Goal: Participate in discussion: Engage in conversation with other users on a specific topic

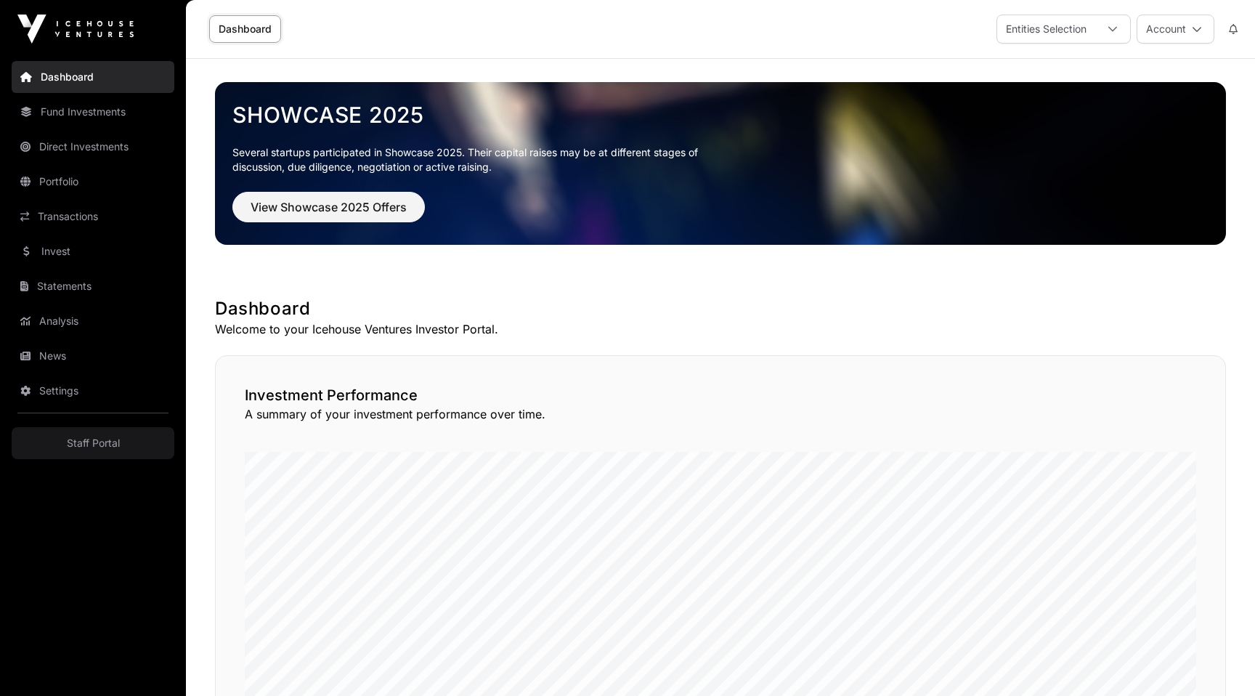
click at [62, 394] on link "Settings" at bounding box center [93, 391] width 163 height 32
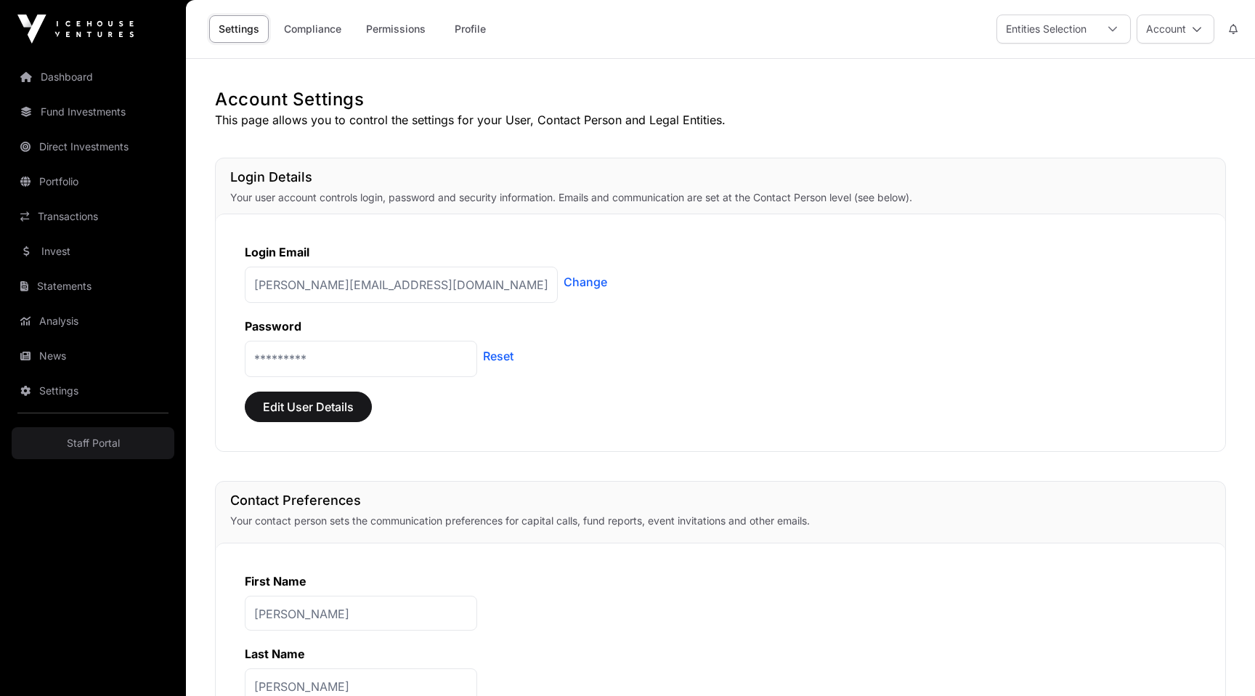
click at [49, 357] on link "News" at bounding box center [93, 356] width 163 height 32
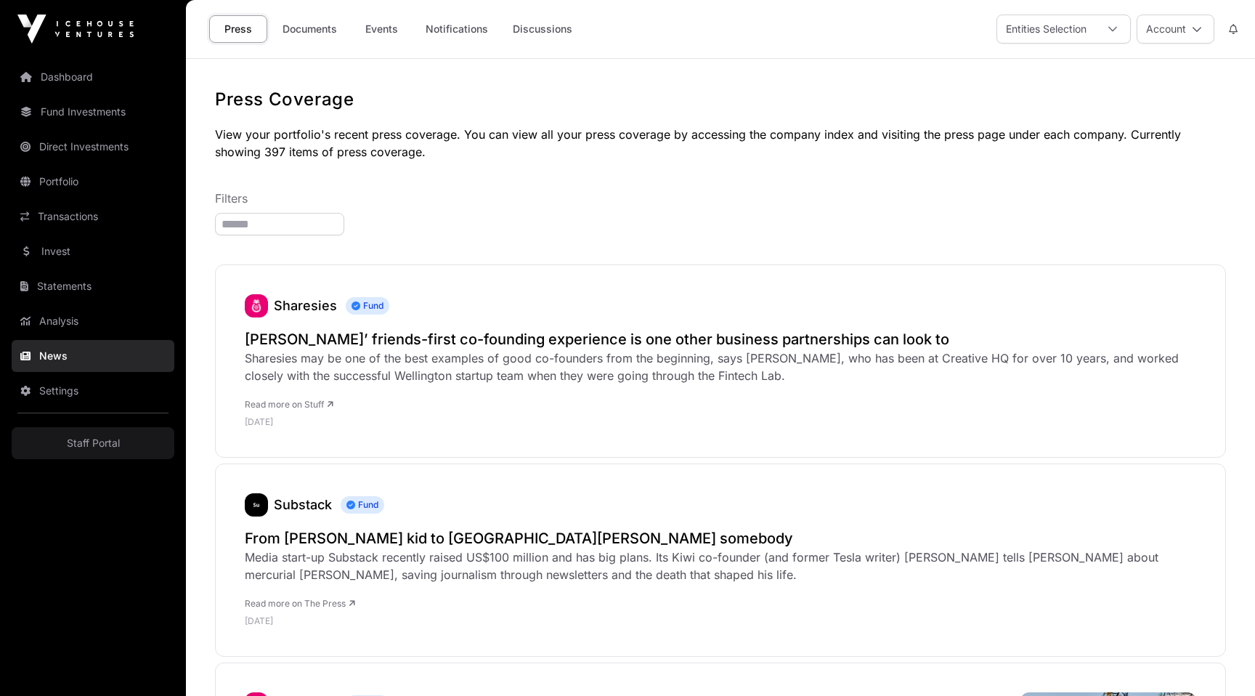
click at [544, 33] on link "Discussions" at bounding box center [542, 29] width 78 height 28
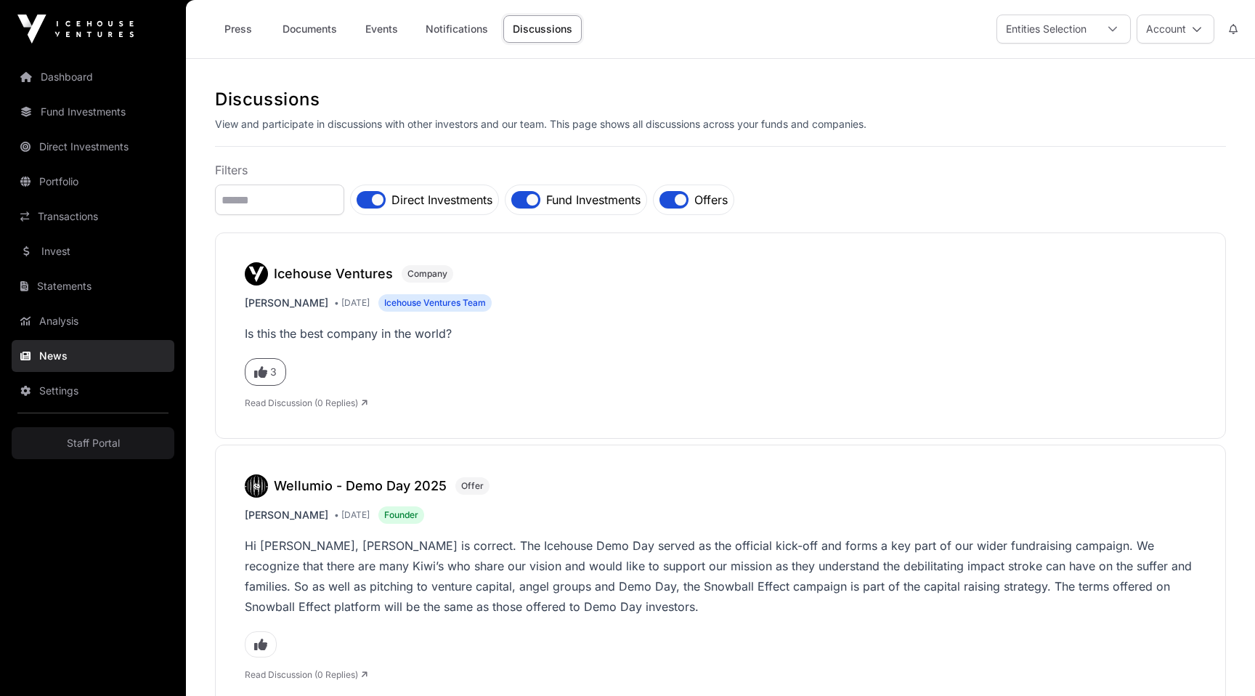
click at [316, 275] on h3 "Icehouse Ventures" at bounding box center [333, 274] width 119 height 20
click at [389, 479] on h3 "Wellumio - Demo Day 2025" at bounding box center [360, 486] width 173 height 20
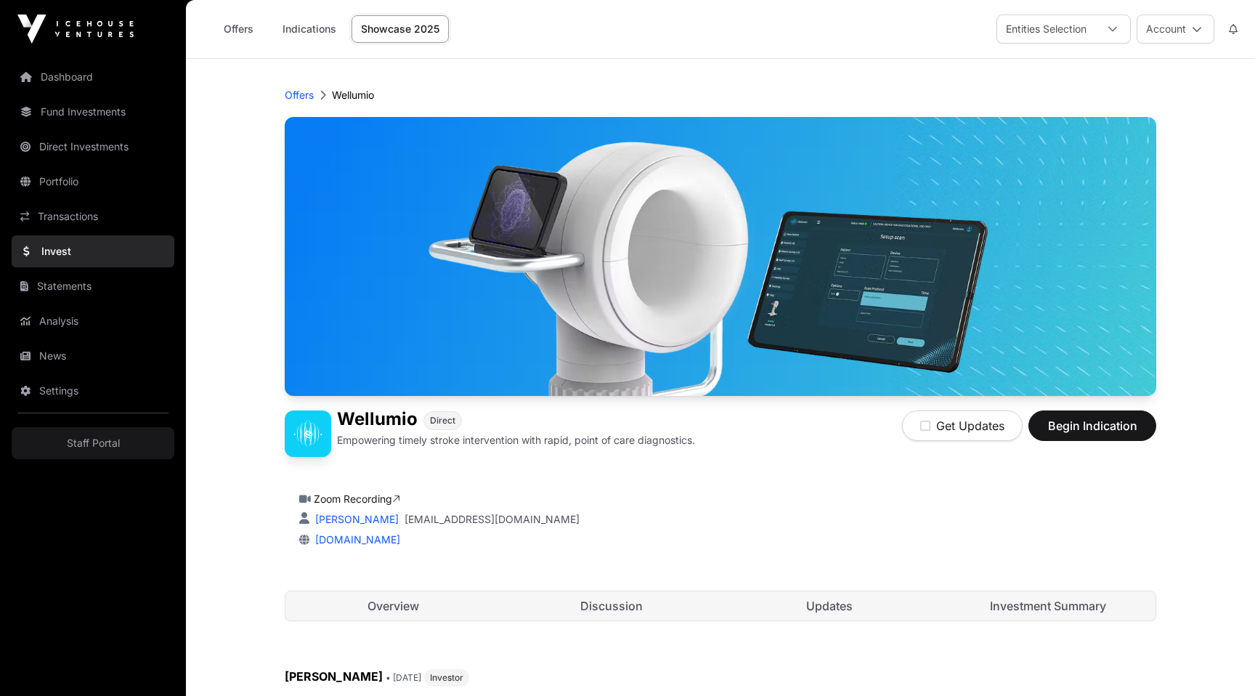
click at [701, 480] on div "Zoom Recording Jo Wickham jo@icehouseventures.co.nz wellumio.com" at bounding box center [720, 516] width 871 height 90
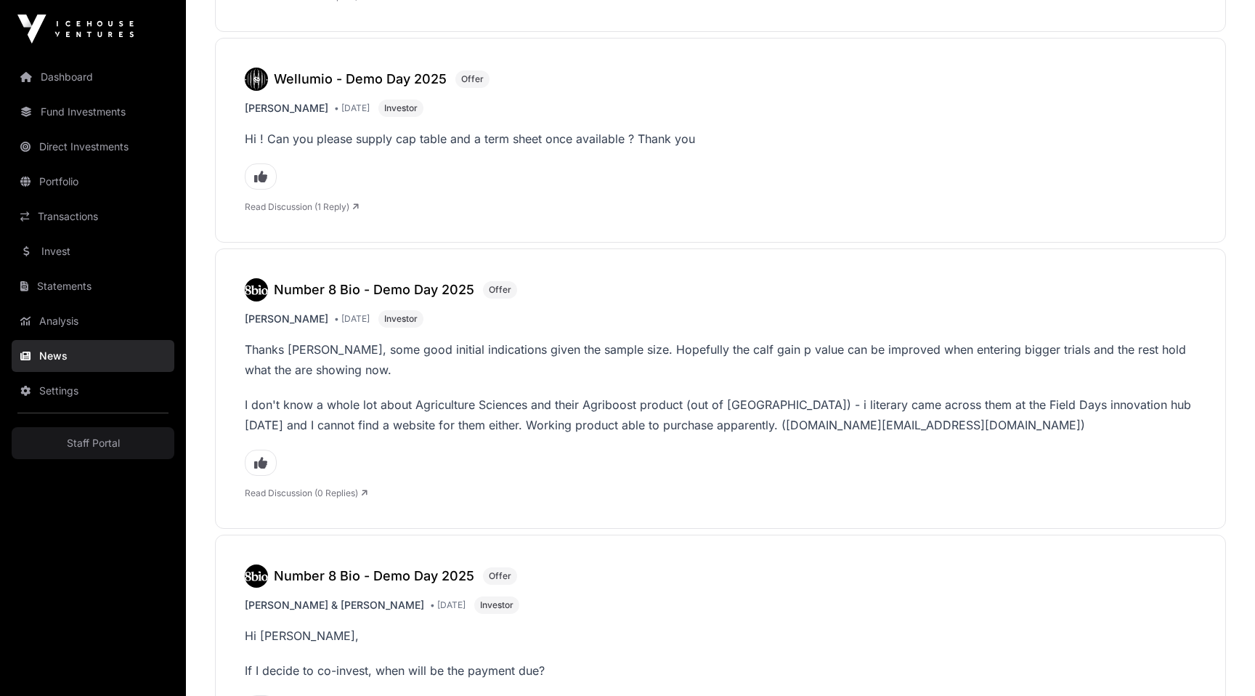
scroll to position [2519, 0]
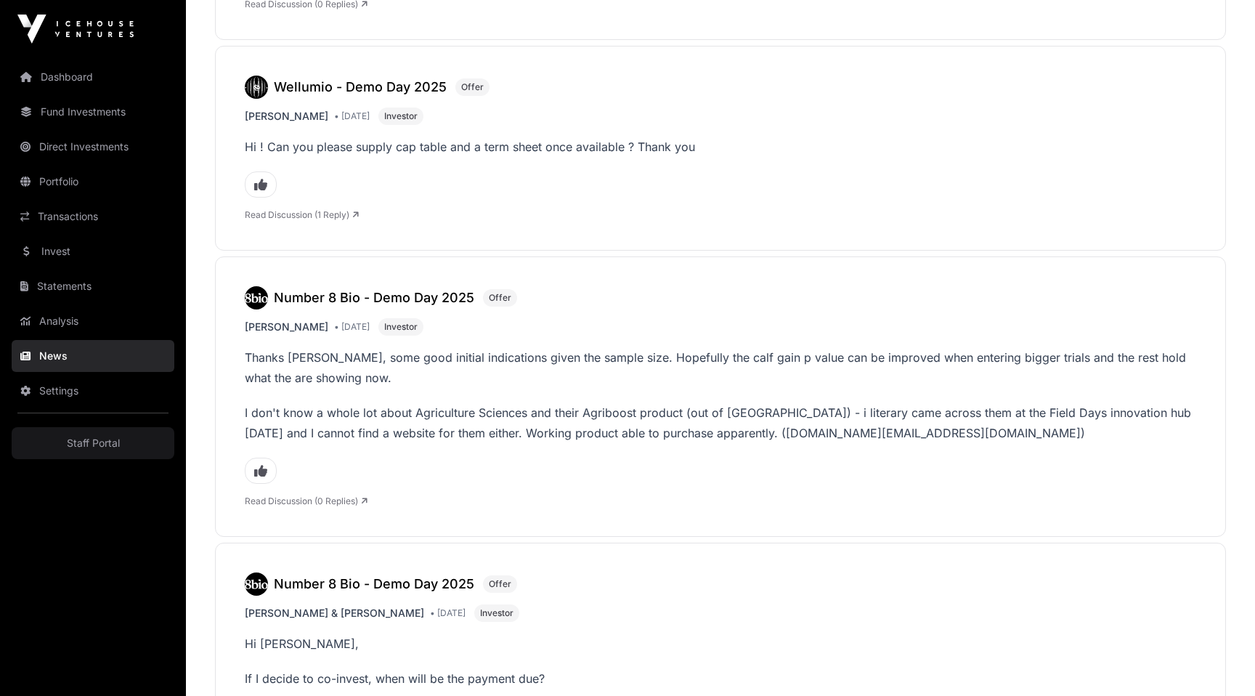
click at [347, 288] on h3 "Number 8 Bio - Demo Day 2025" at bounding box center [374, 298] width 200 height 20
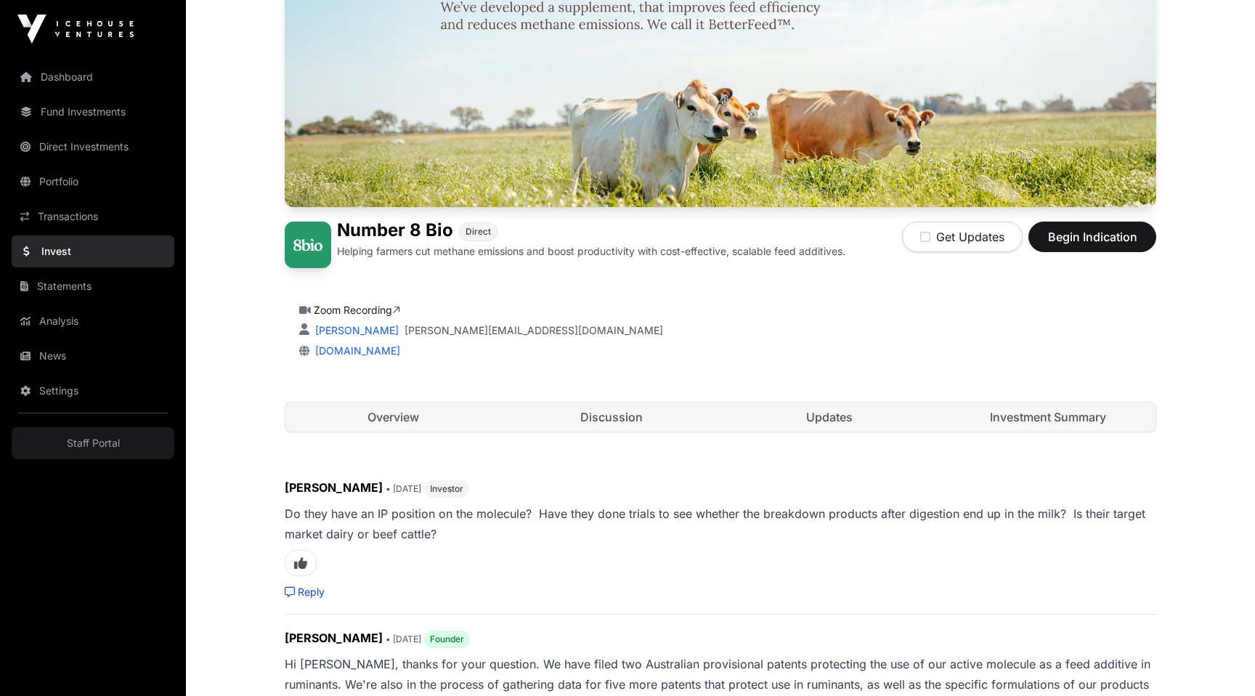
scroll to position [348, 0]
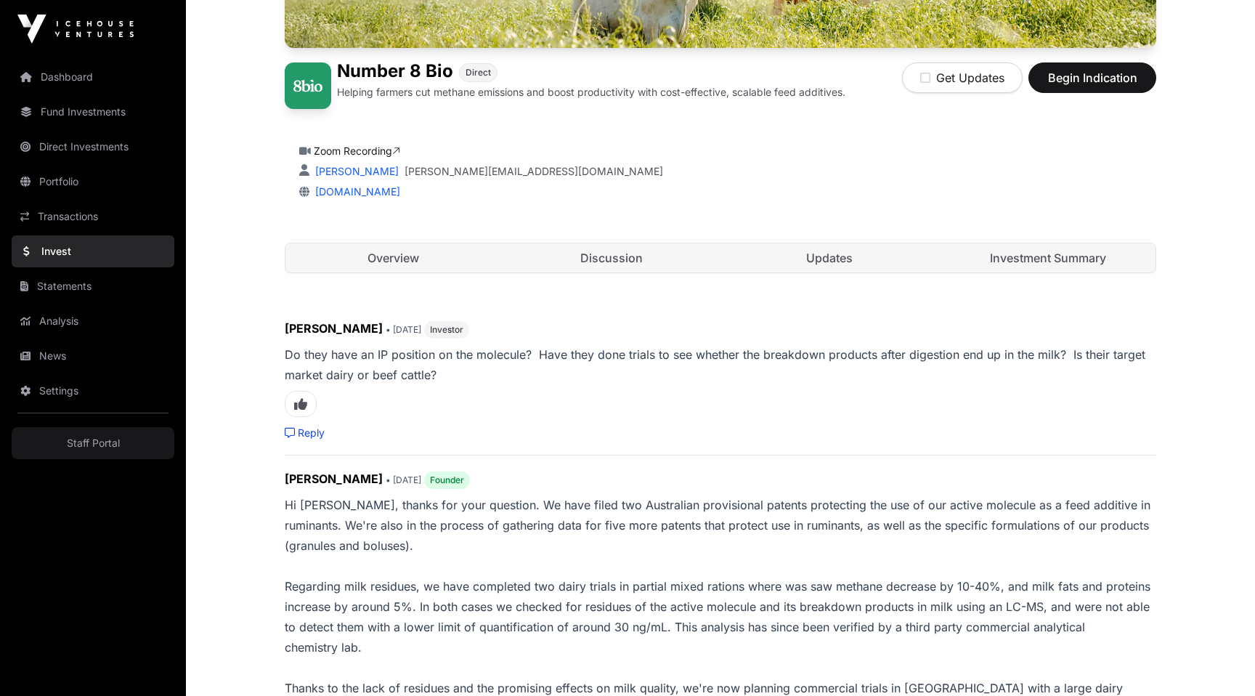
click at [411, 251] on link "Overview" at bounding box center [393, 257] width 216 height 29
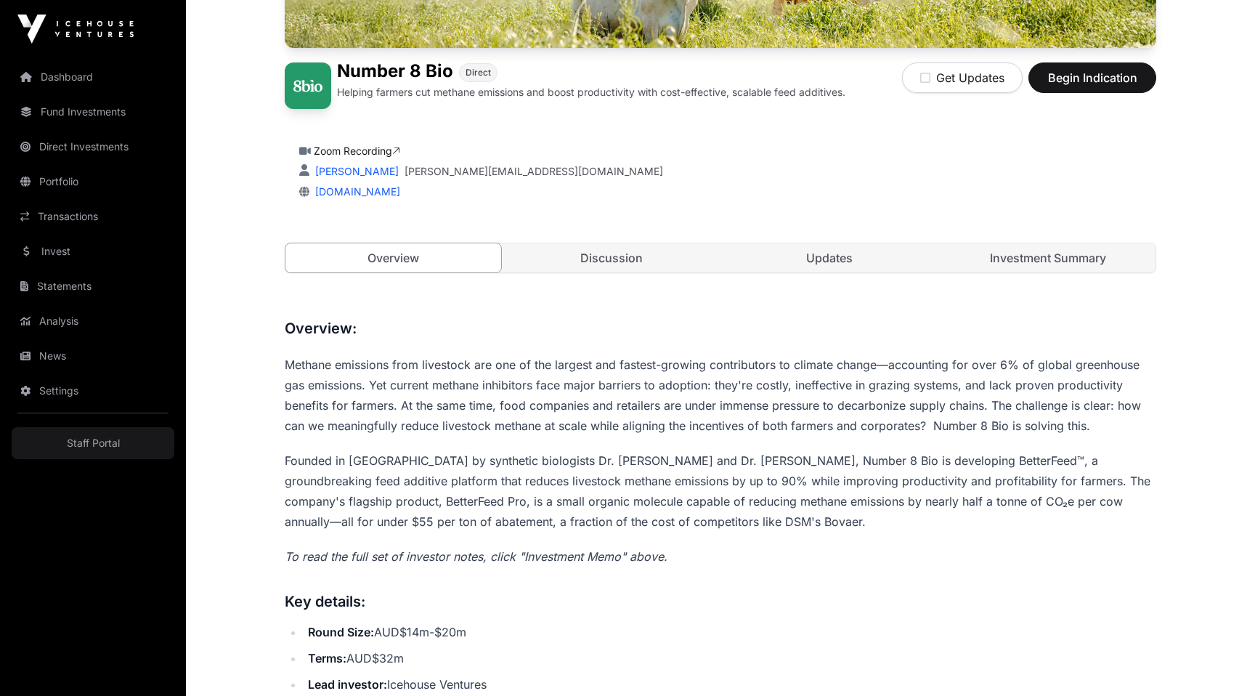
click at [608, 264] on link "Discussion" at bounding box center [612, 257] width 216 height 29
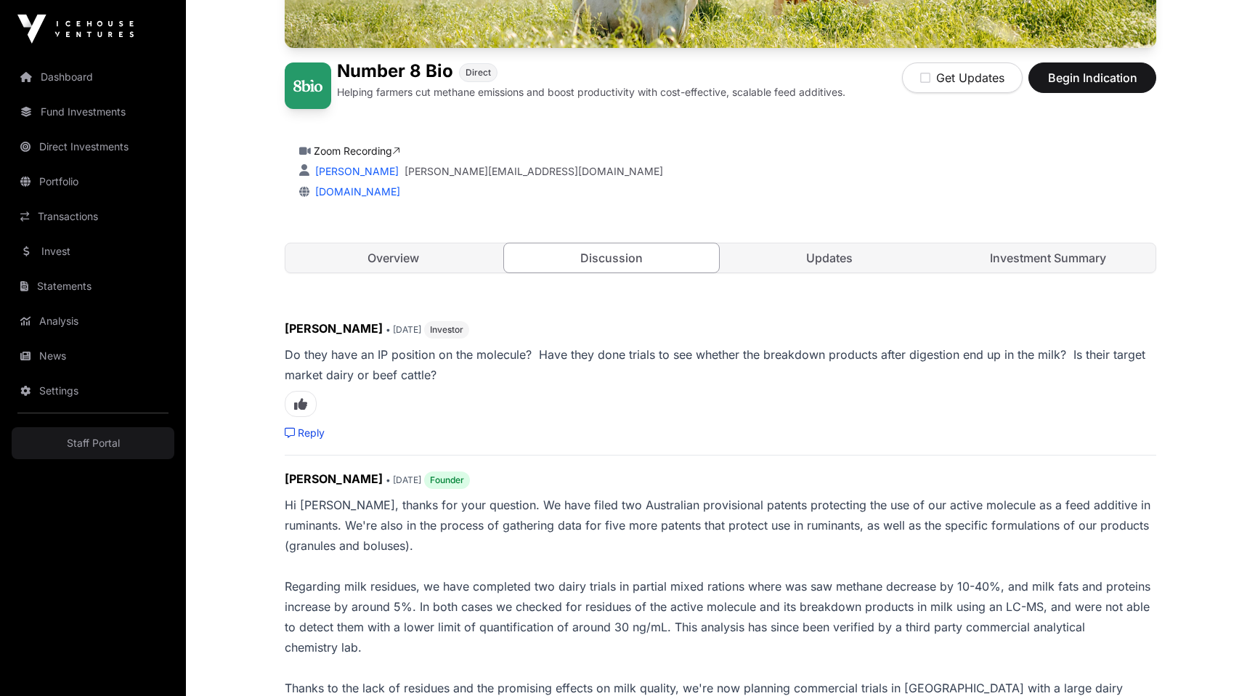
click at [830, 267] on link "Updates" at bounding box center [830, 257] width 216 height 29
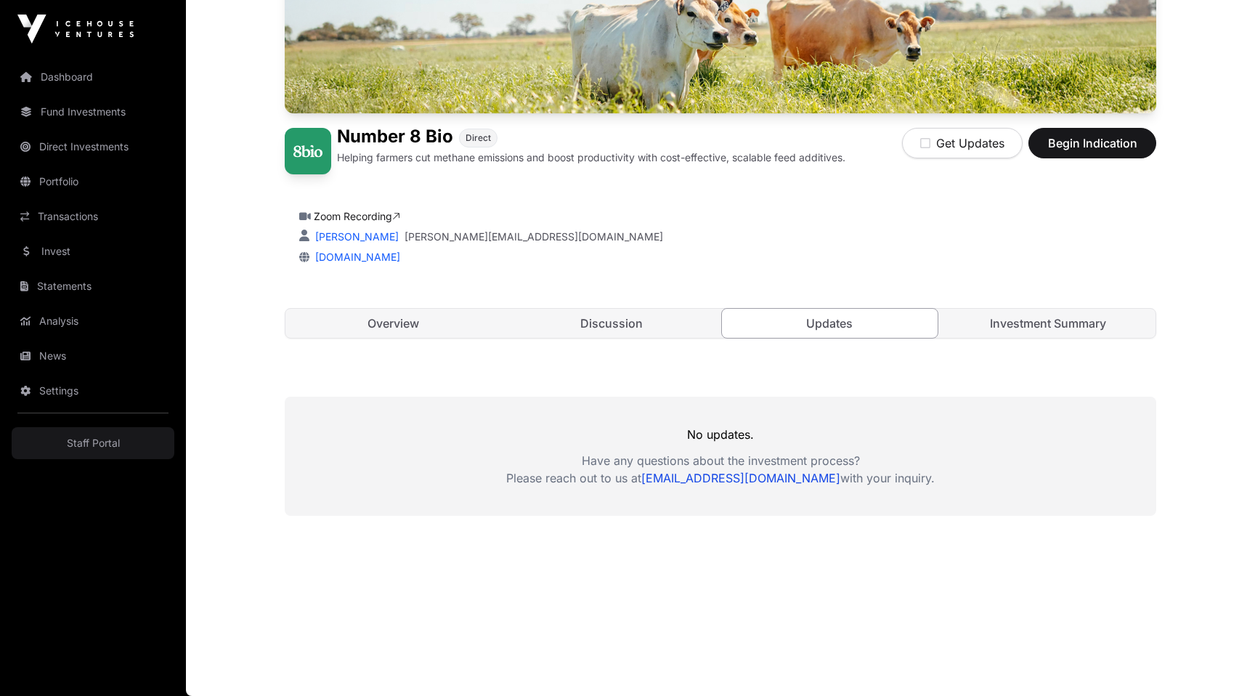
scroll to position [283, 0]
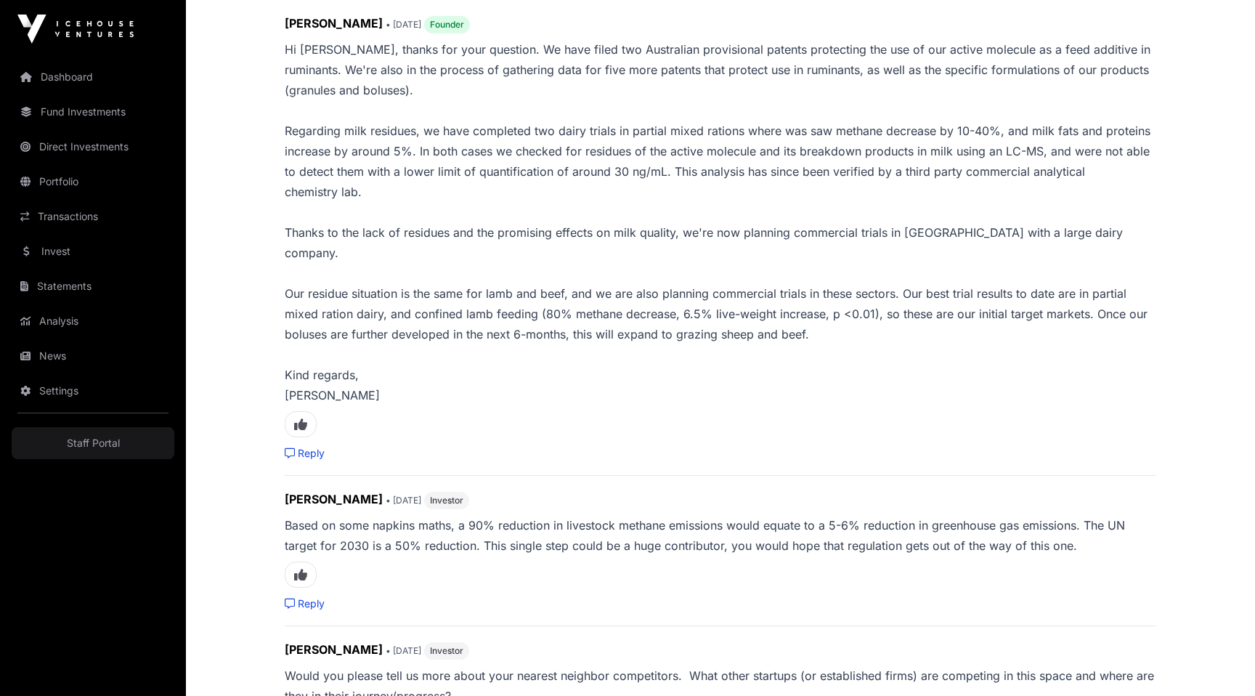
scroll to position [938, 0]
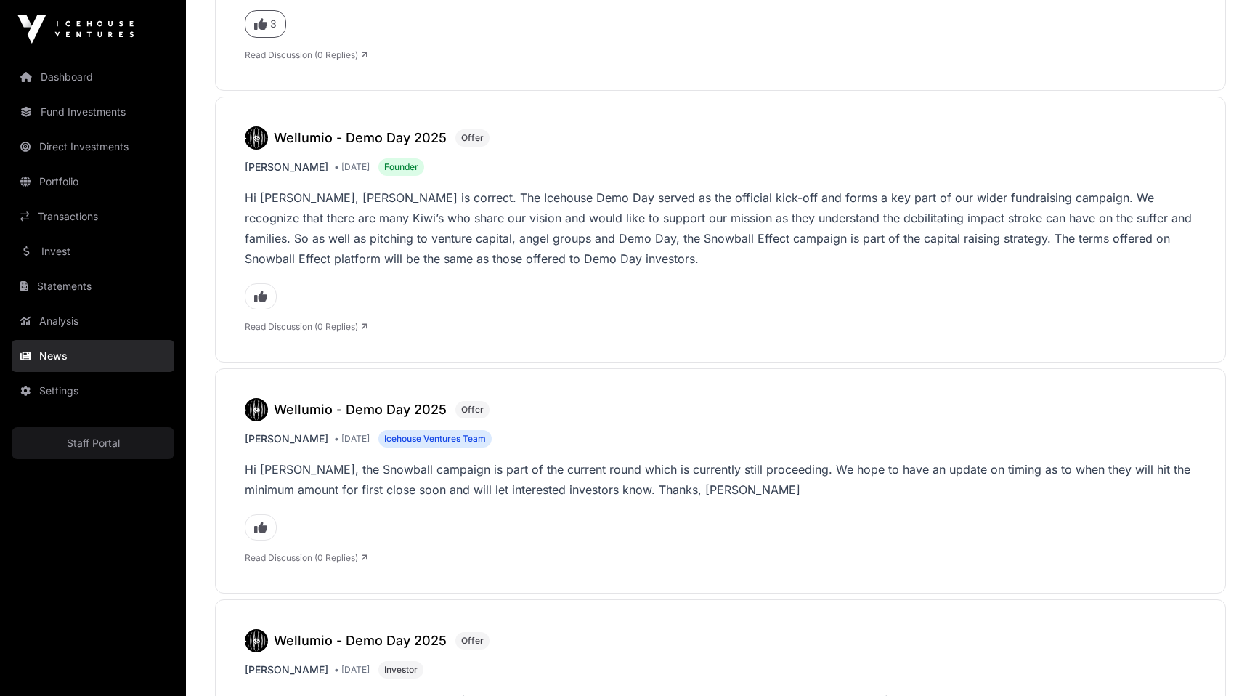
scroll to position [2519, 0]
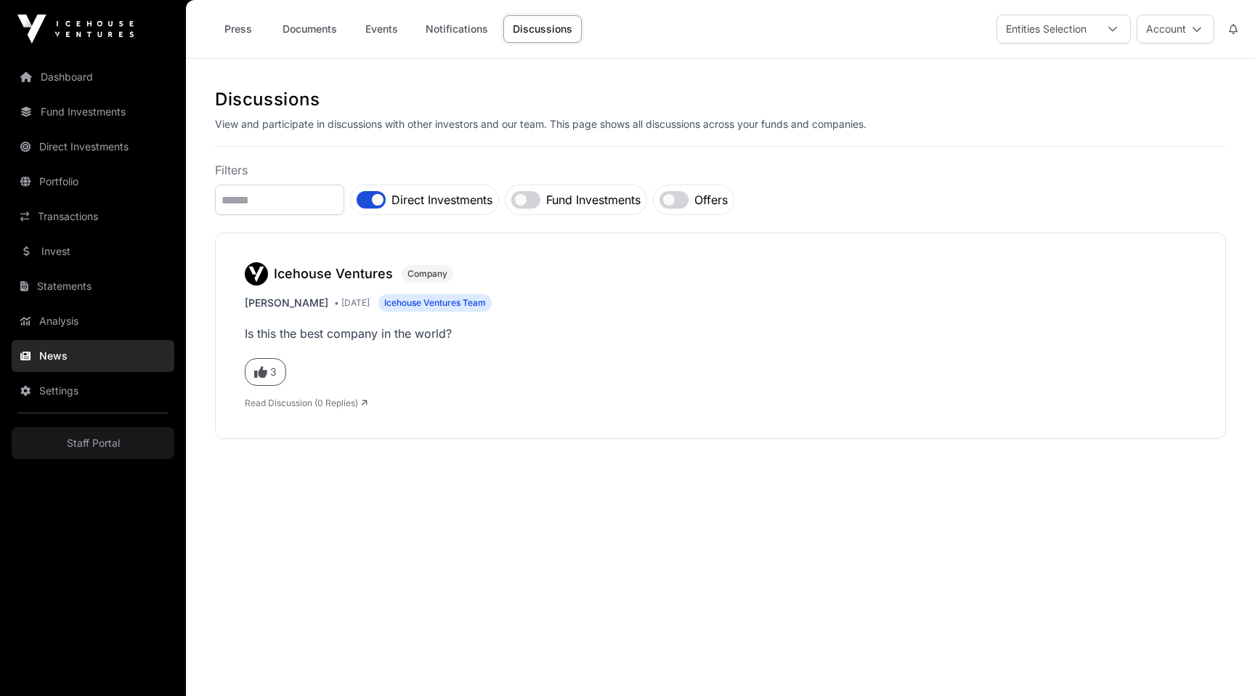
click at [525, 198] on div "Fund Investments" at bounding box center [576, 199] width 142 height 31
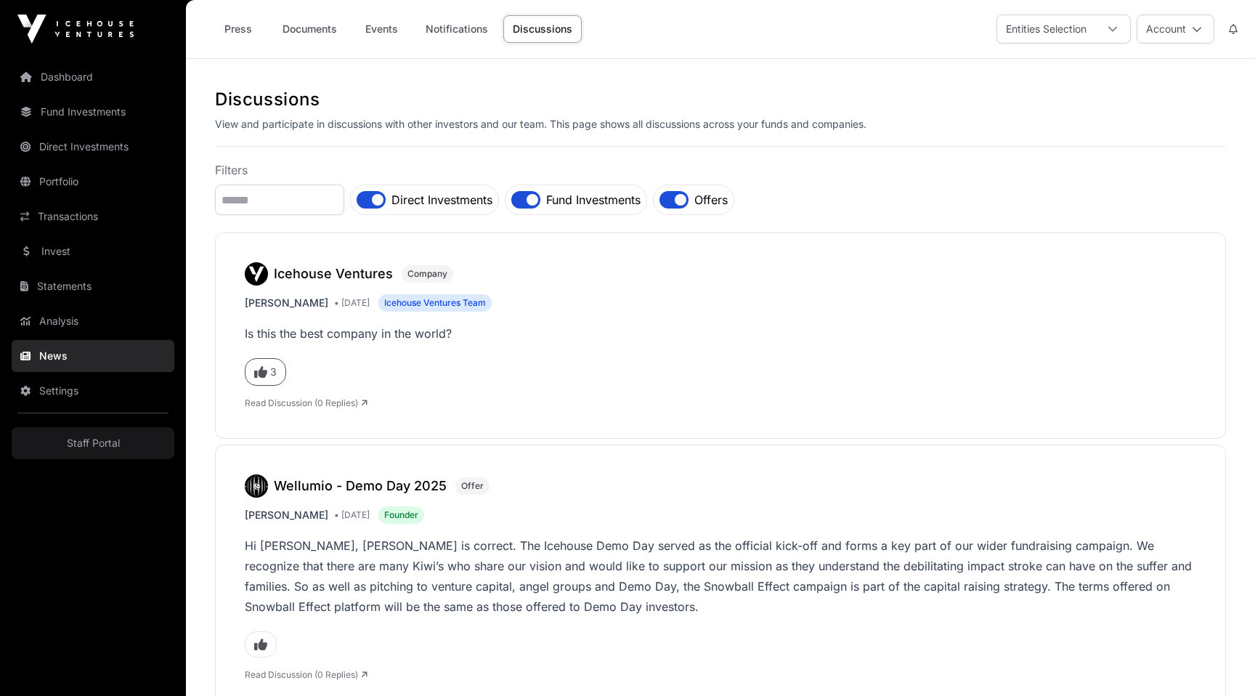
click at [609, 420] on div "Icehouse Ventures Company [PERSON_NAME] • [DATE] Icehouse Ventures Team Is this…" at bounding box center [720, 335] width 1011 height 206
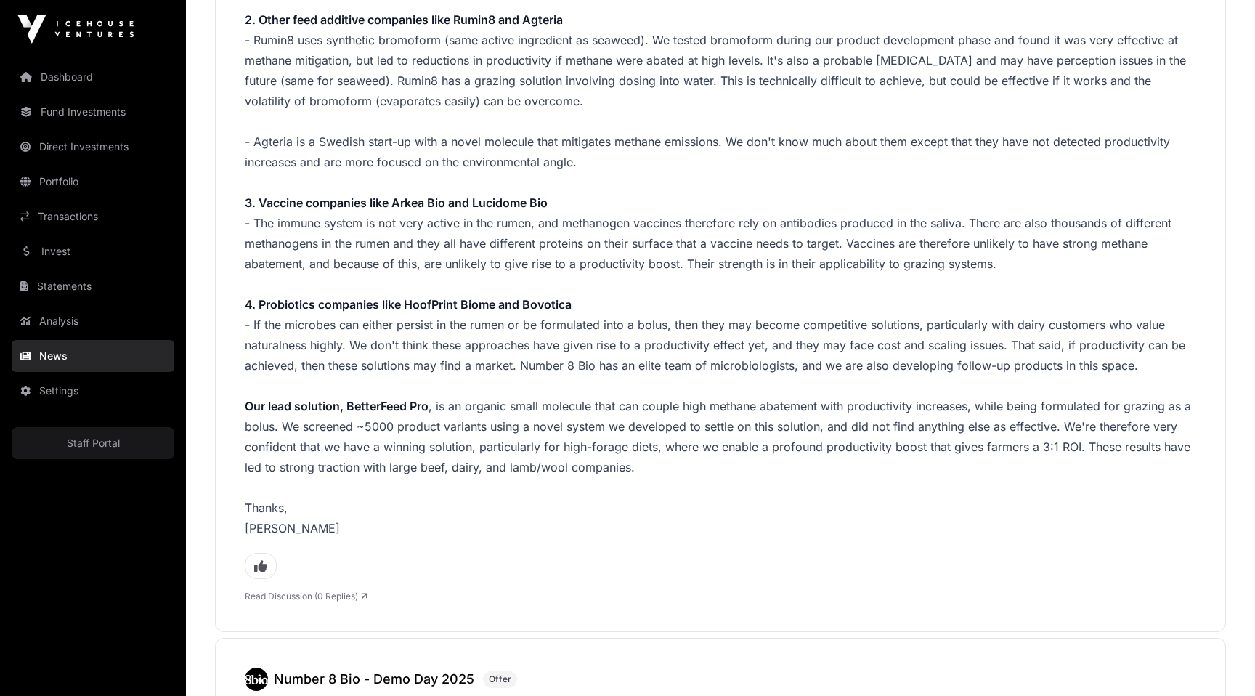
scroll to position [3948, 0]
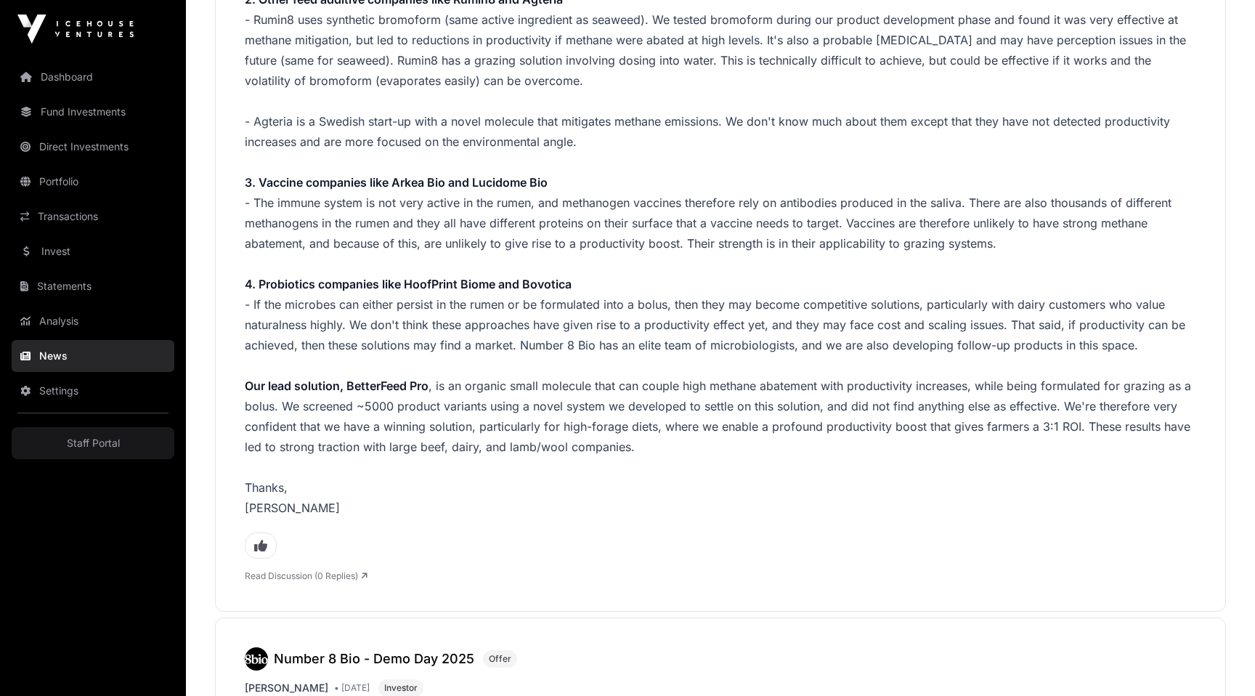
click at [322, 570] on link "Read Discussion (0 Replies)" at bounding box center [306, 575] width 123 height 11
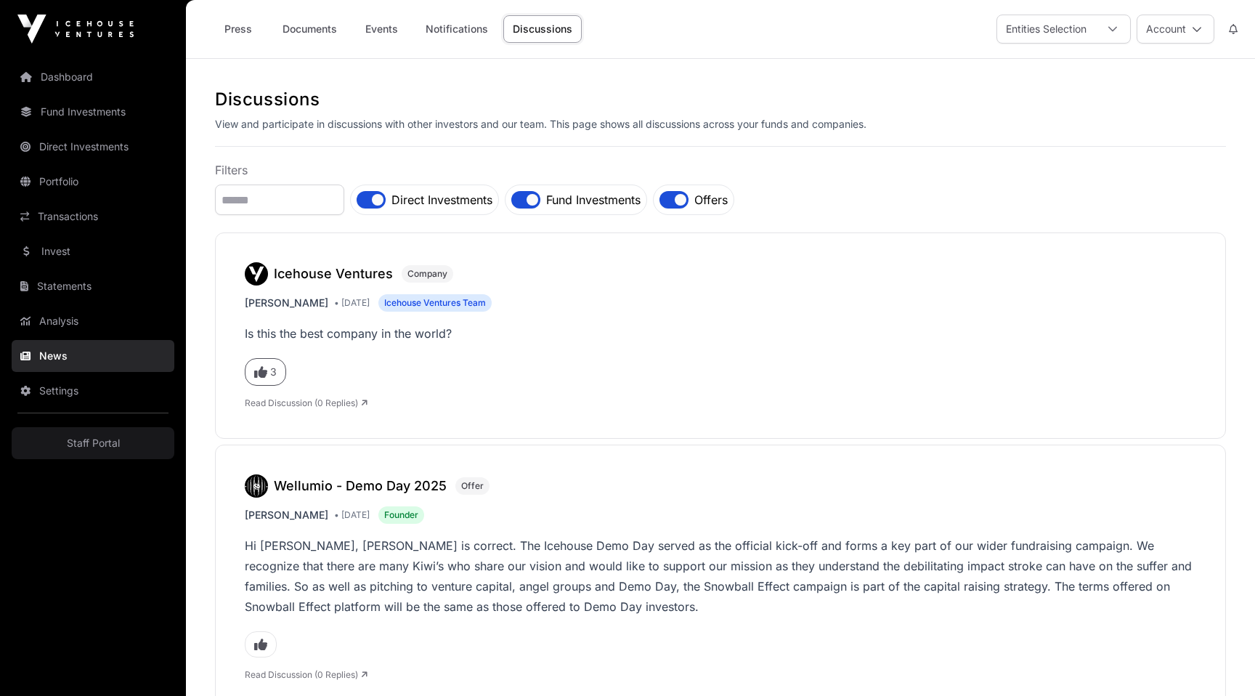
scroll to position [3948, 0]
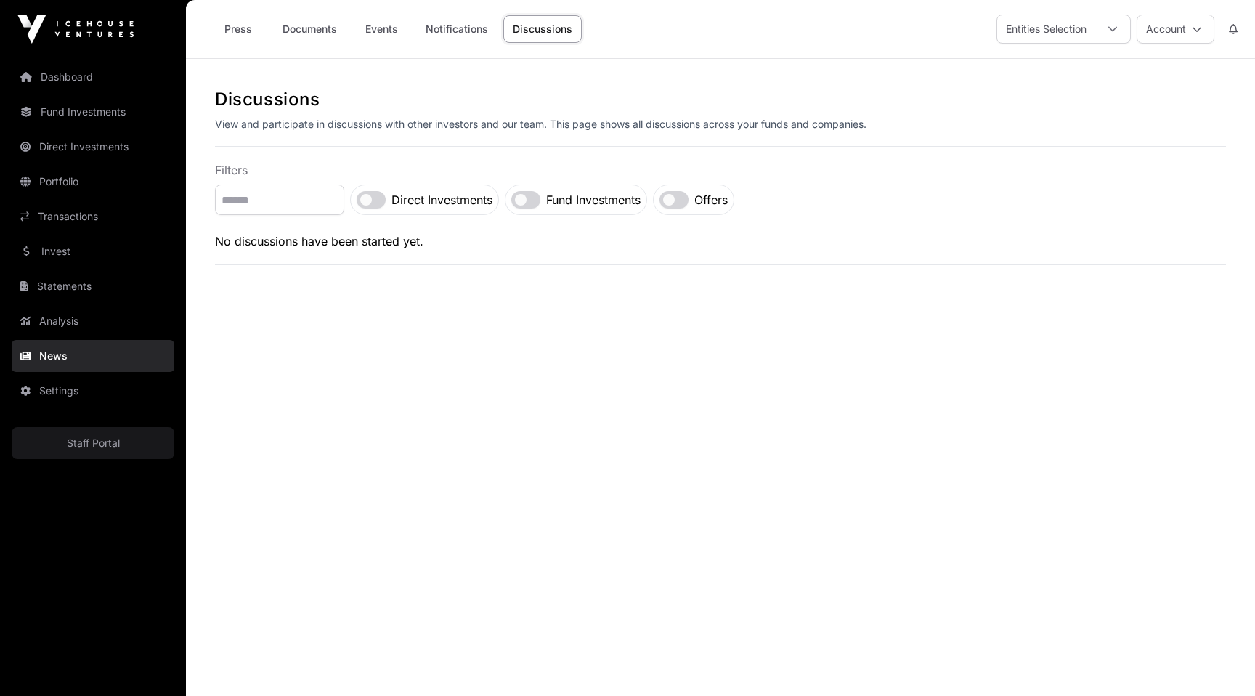
click at [57, 82] on link "Dashboard" at bounding box center [93, 77] width 163 height 32
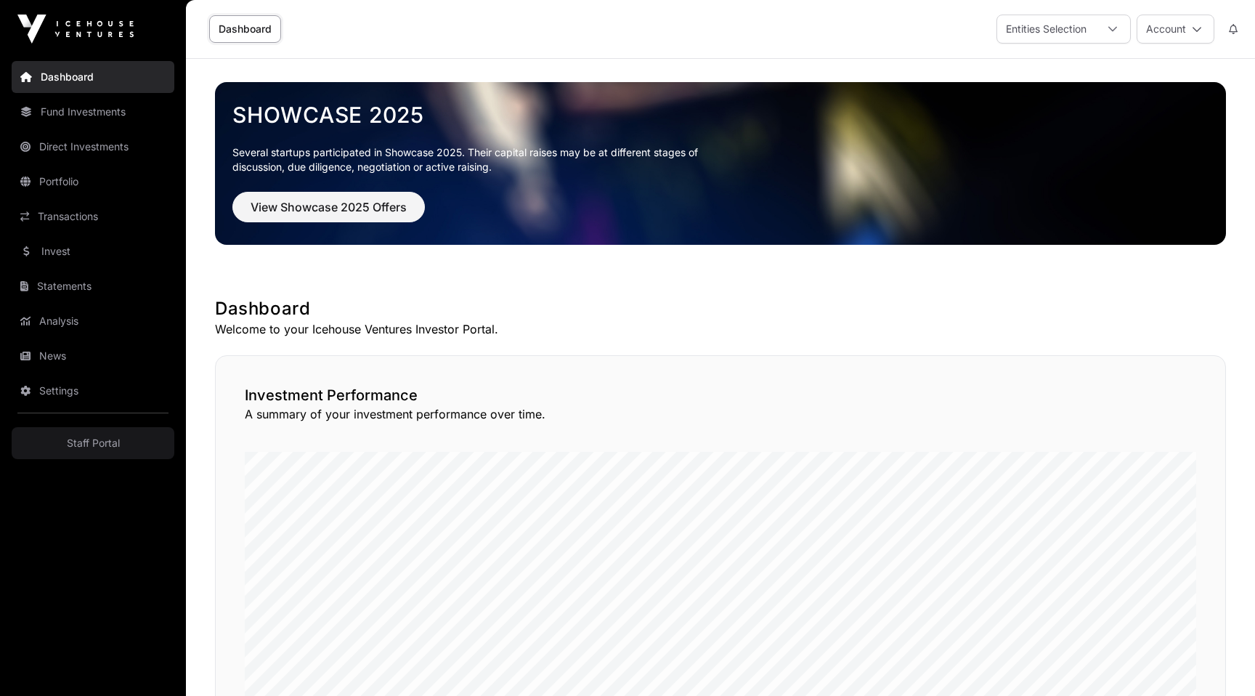
click at [61, 115] on link "Fund Investments" at bounding box center [93, 112] width 163 height 32
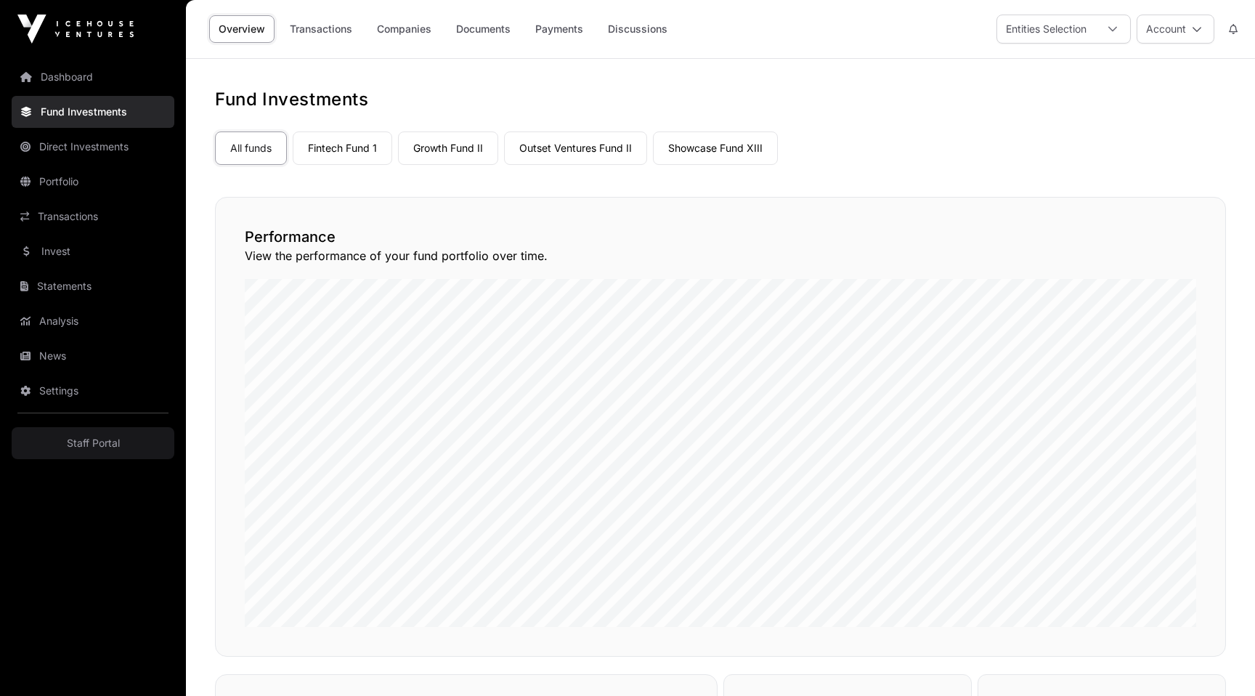
click at [648, 29] on link "Discussions" at bounding box center [637, 29] width 78 height 28
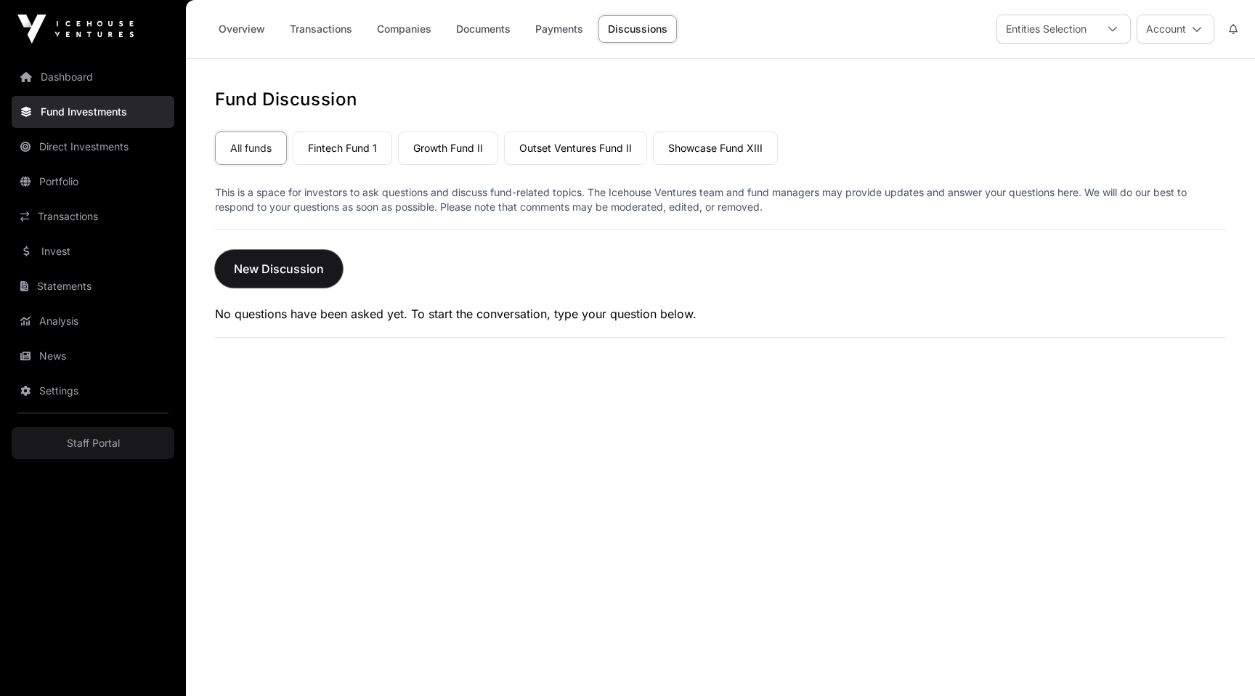
click at [283, 268] on span "New Discussion" at bounding box center [279, 268] width 90 height 17
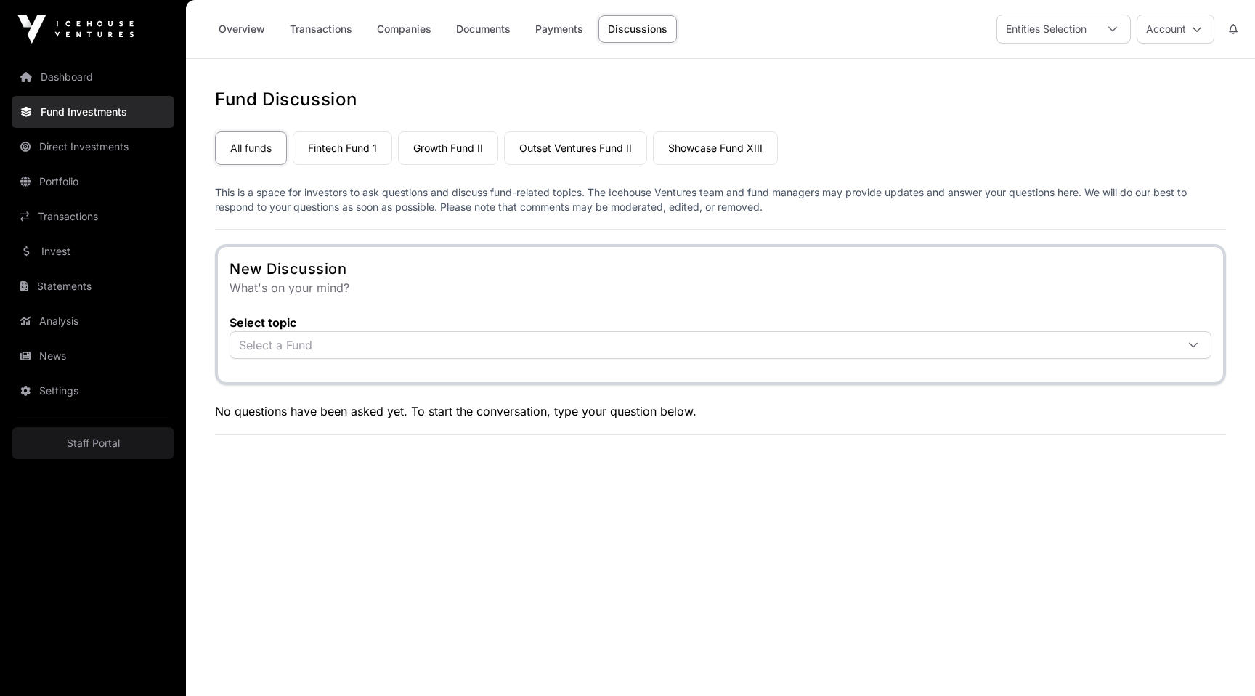
click at [304, 349] on span "Select a Fund" at bounding box center [703, 345] width 946 height 26
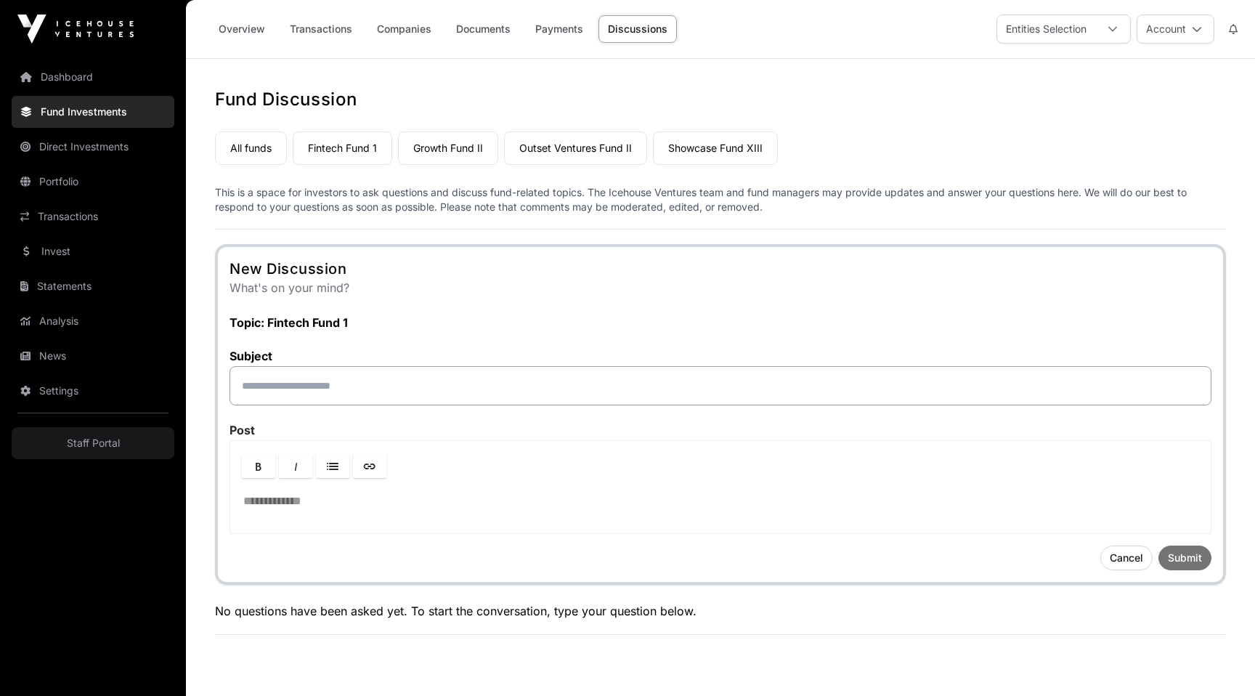
click at [370, 512] on div at bounding box center [720, 507] width 980 height 52
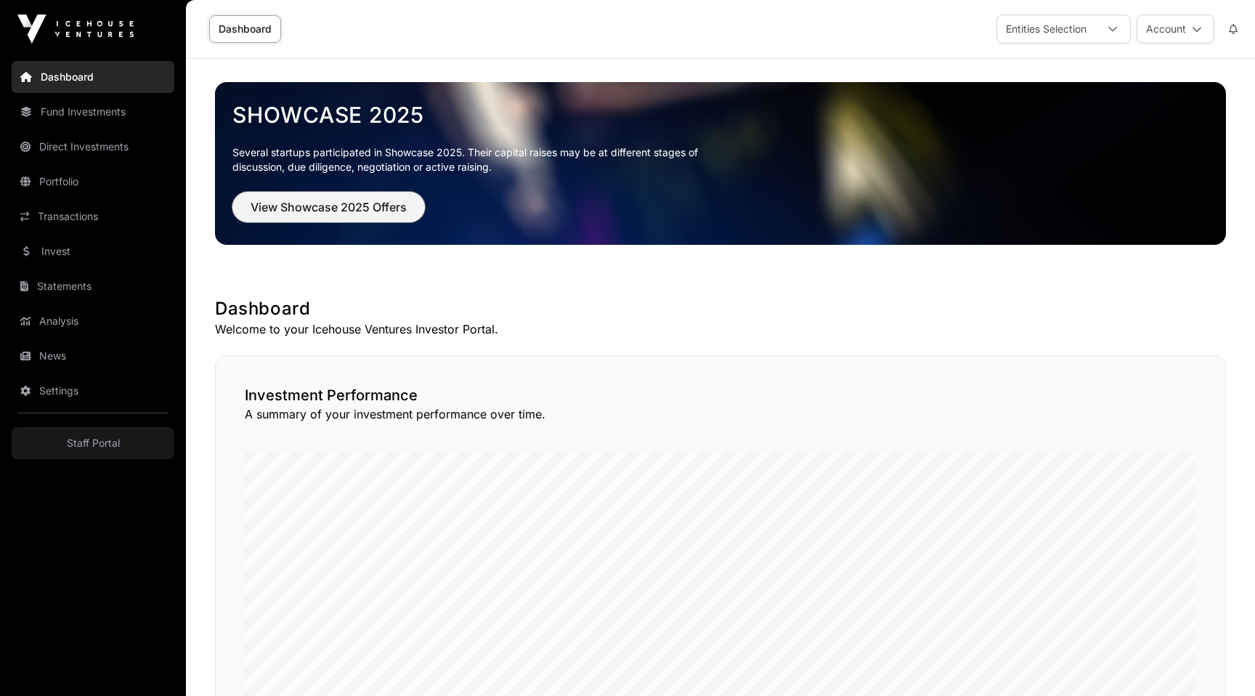
click at [318, 214] on span "View Showcase 2025 Offers" at bounding box center [329, 206] width 156 height 17
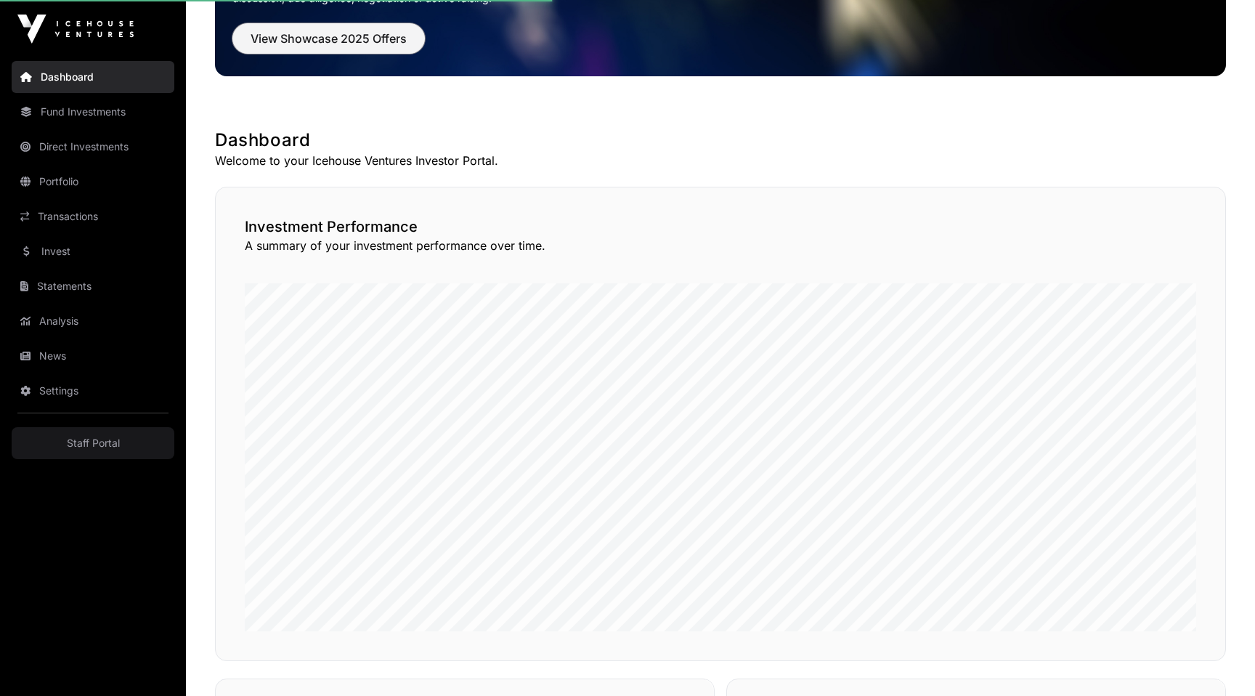
scroll to position [537, 0]
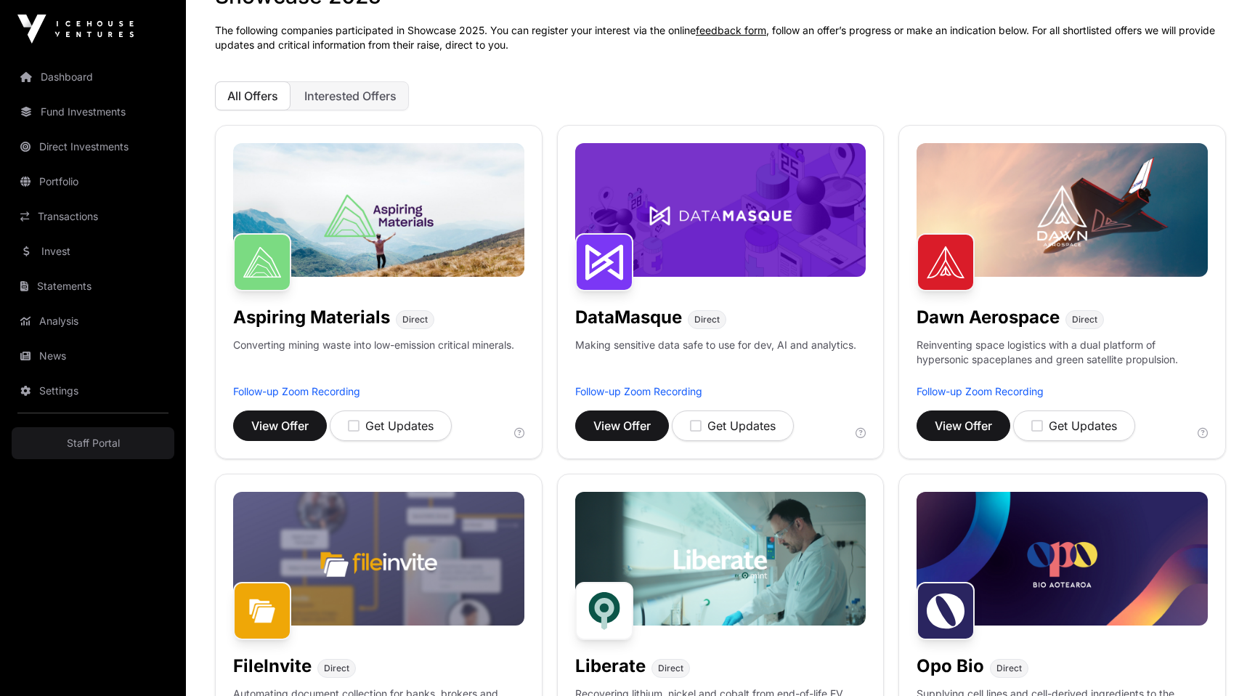
scroll to position [87, 0]
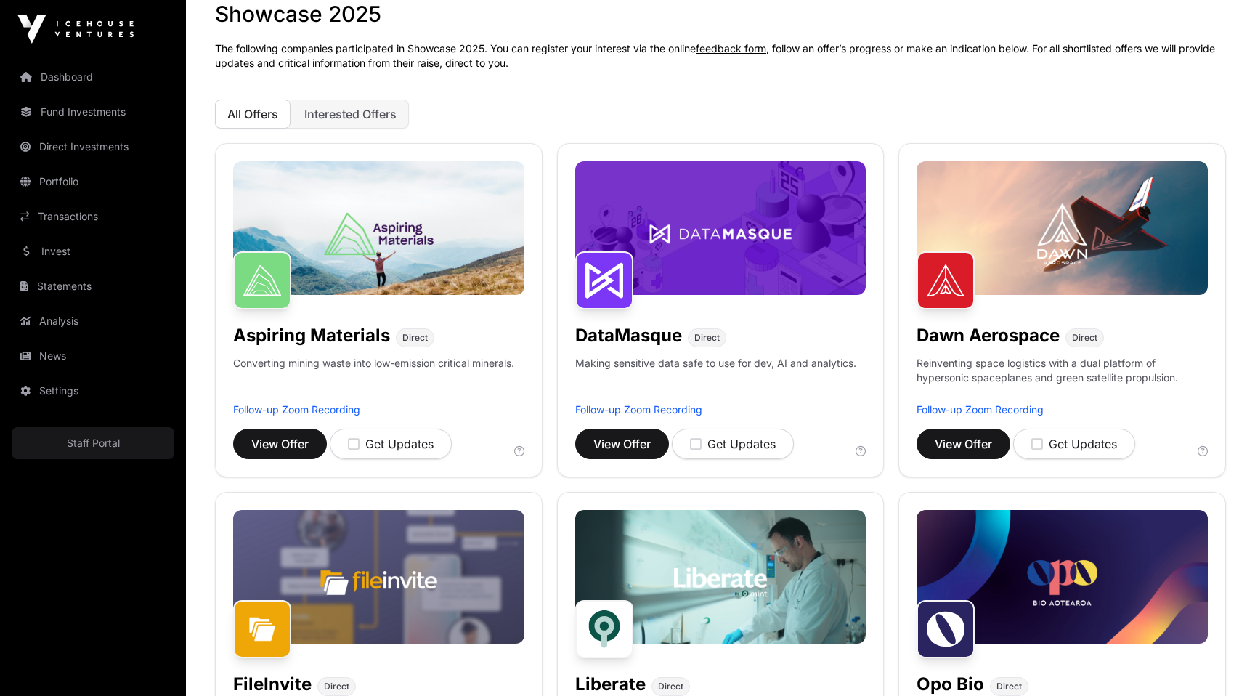
click at [388, 267] on img at bounding box center [378, 228] width 291 height 134
click at [736, 266] on img at bounding box center [720, 228] width 291 height 134
click at [1044, 242] on img at bounding box center [1062, 228] width 291 height 134
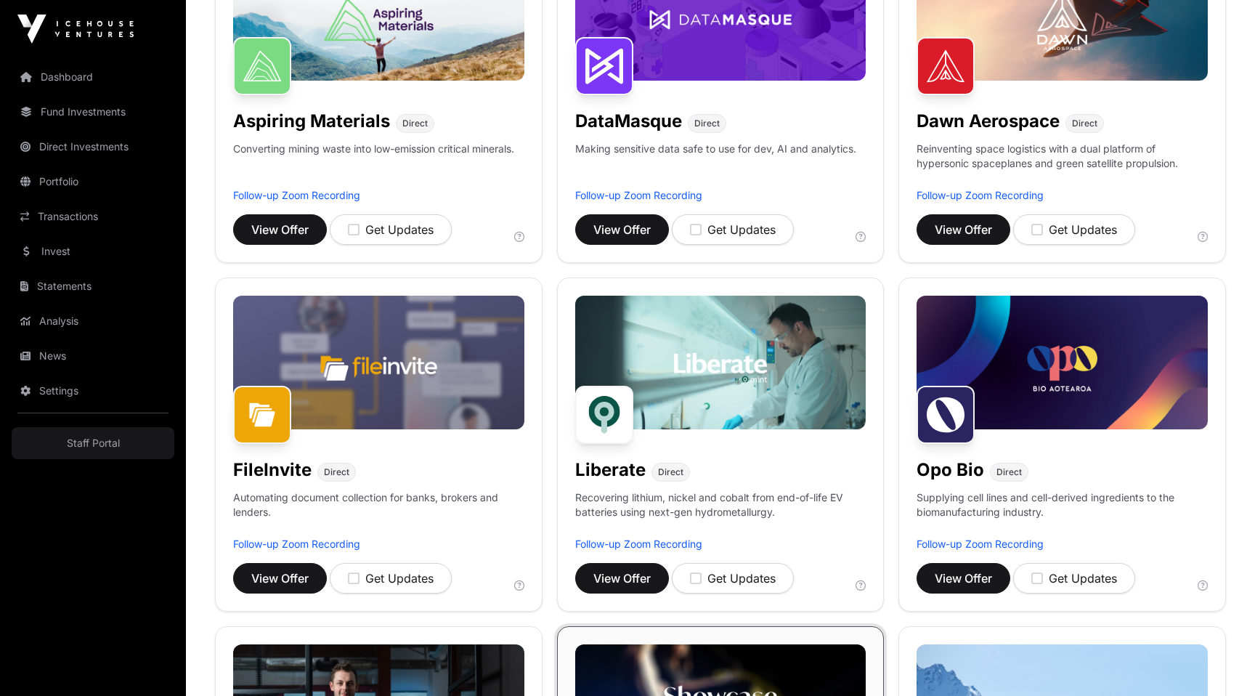
scroll to position [409, 0]
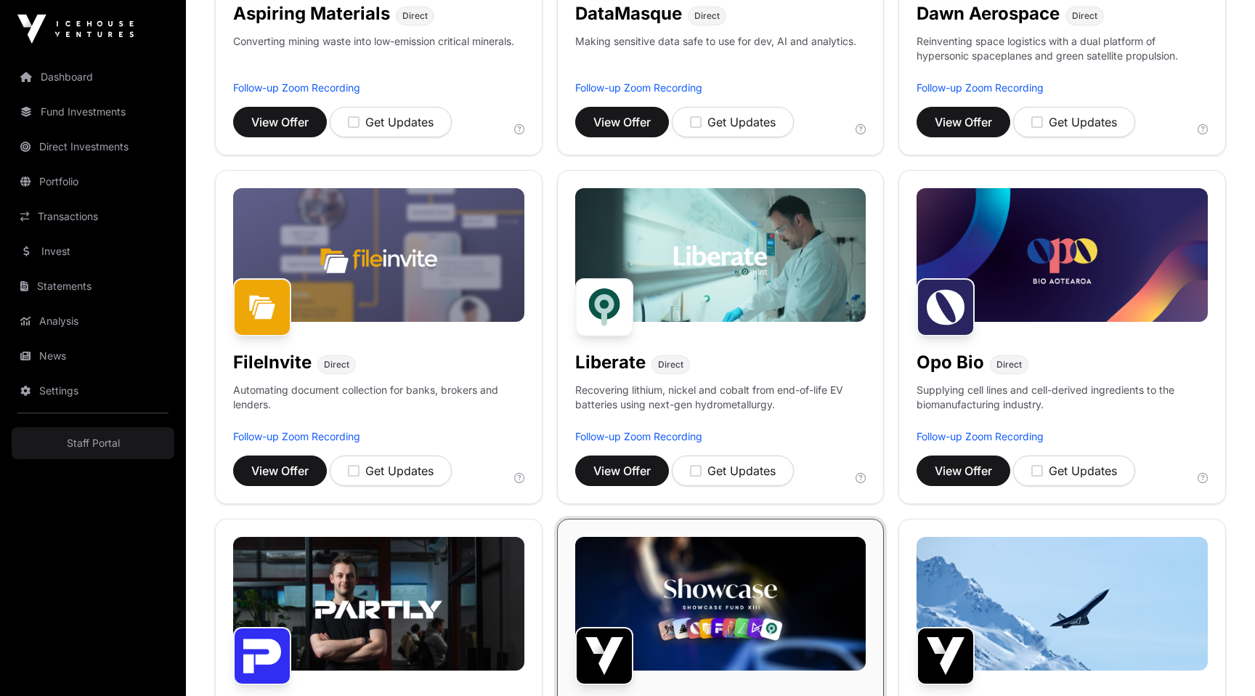
click at [405, 259] on img at bounding box center [378, 255] width 291 height 134
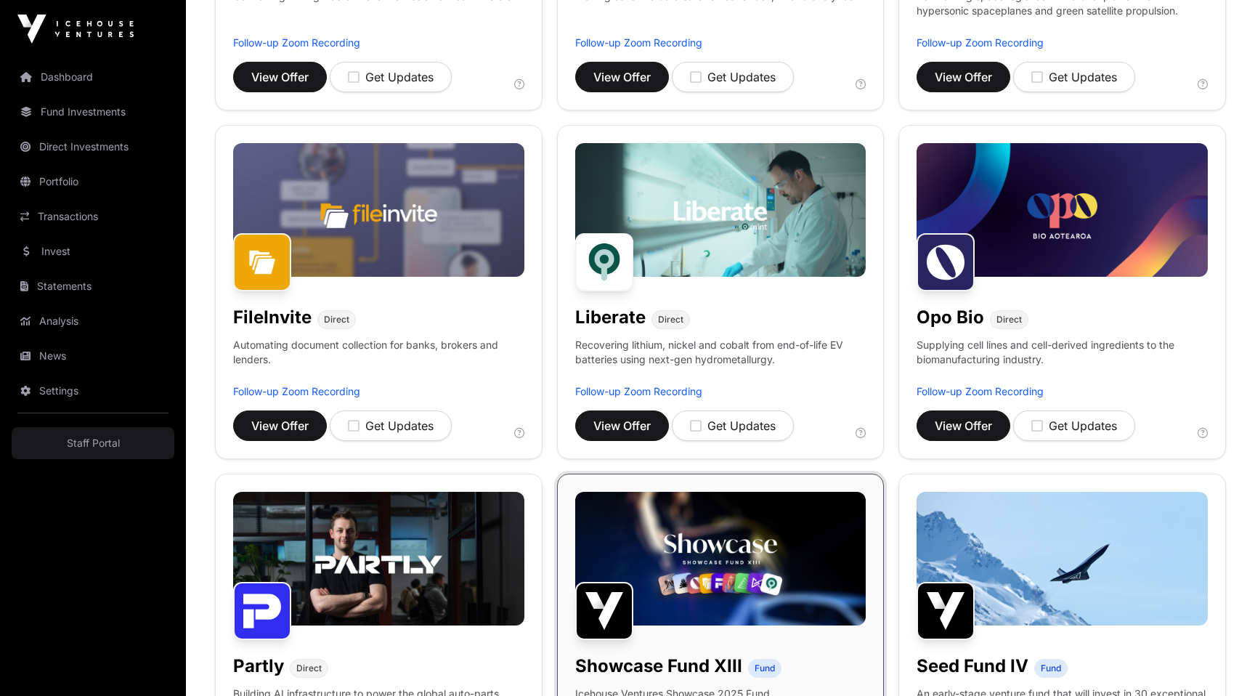
click at [688, 242] on img at bounding box center [720, 210] width 291 height 134
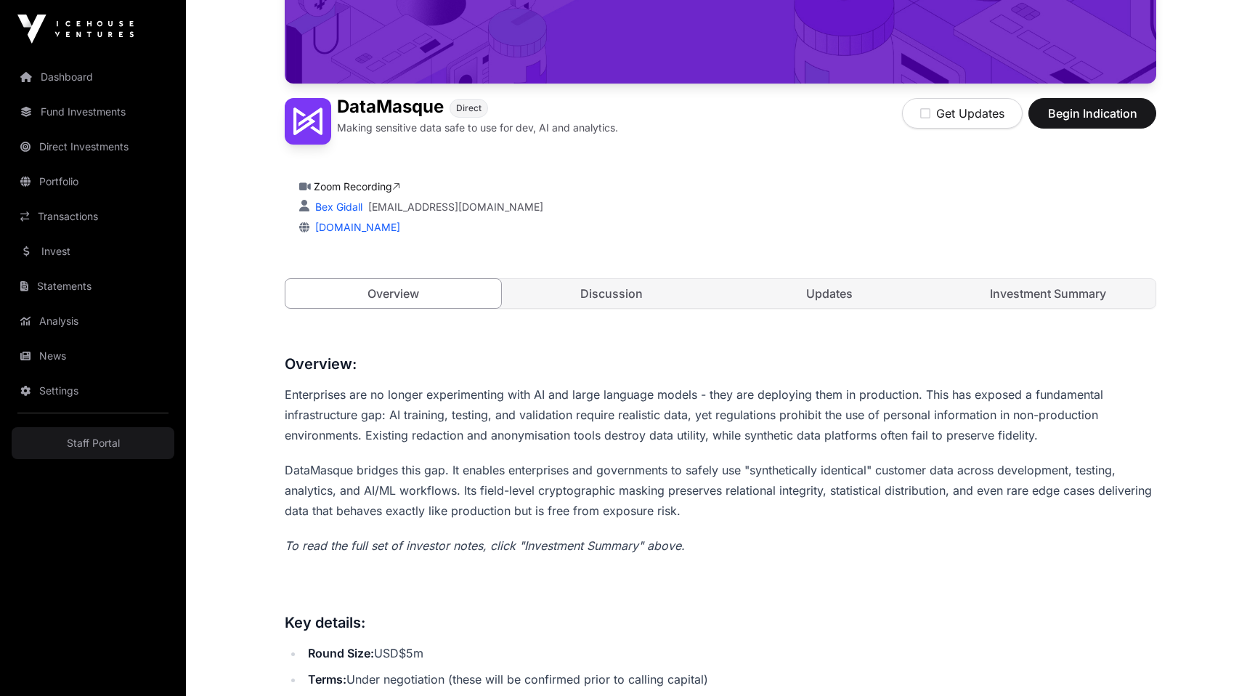
scroll to position [264, 0]
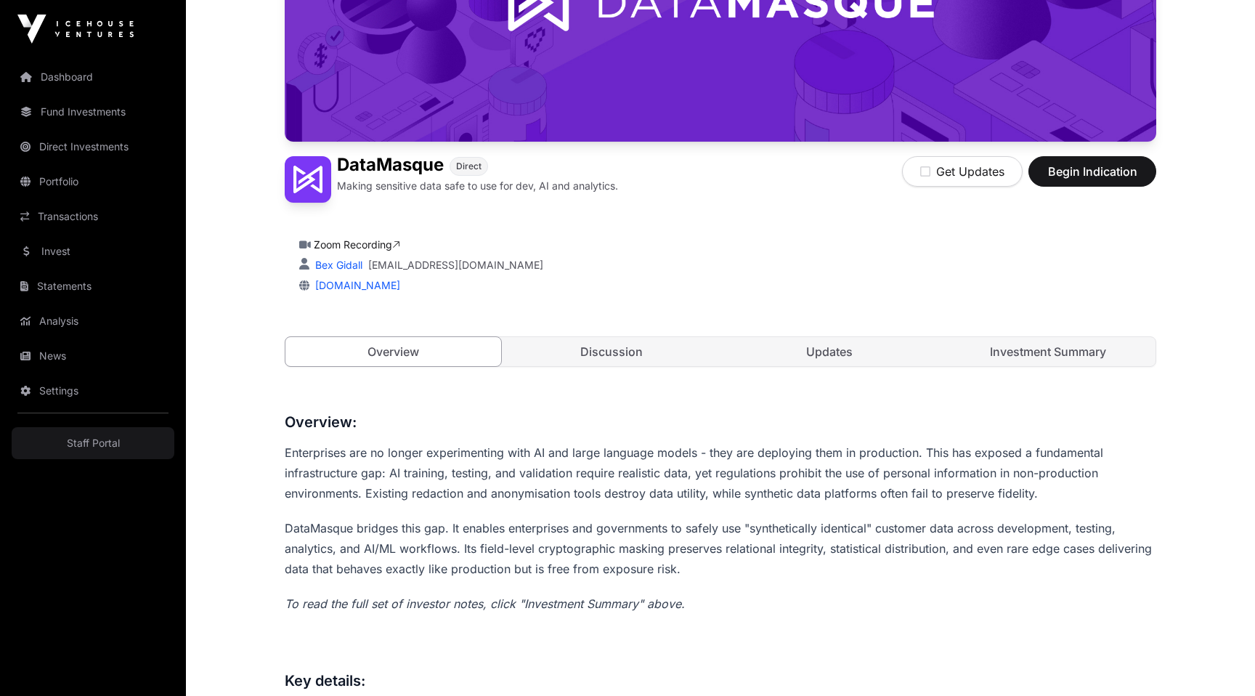
click at [617, 347] on link "Discussion" at bounding box center [612, 351] width 216 height 29
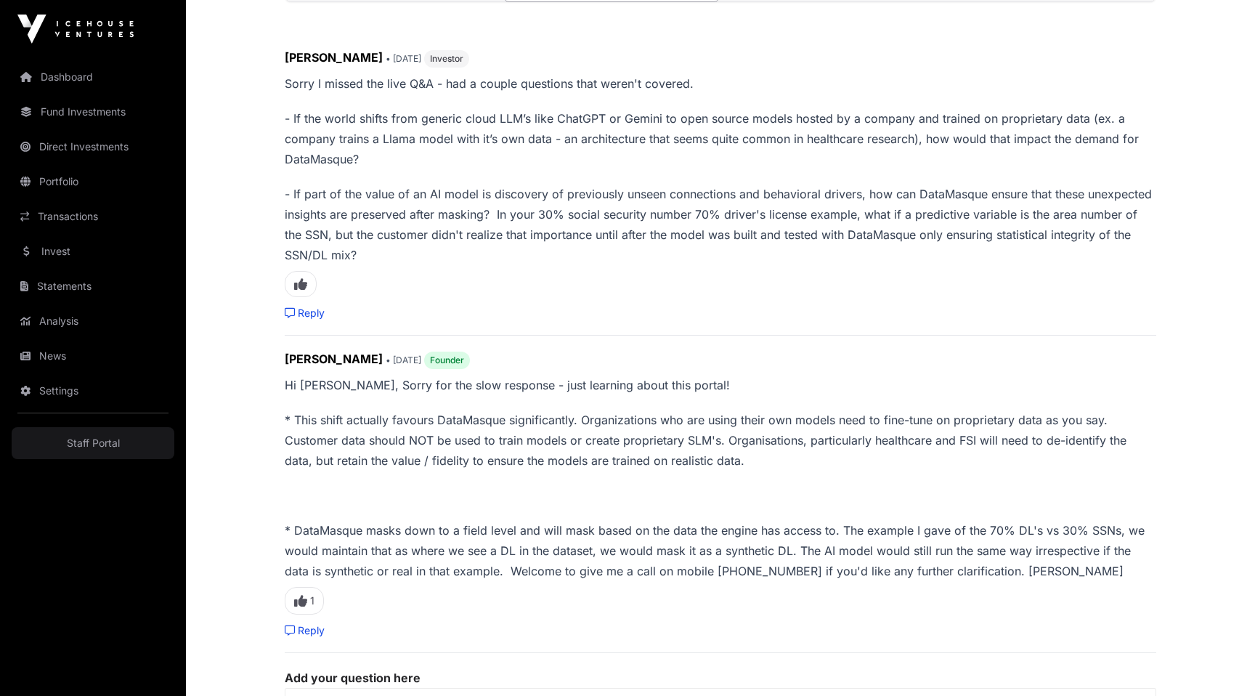
scroll to position [941, 0]
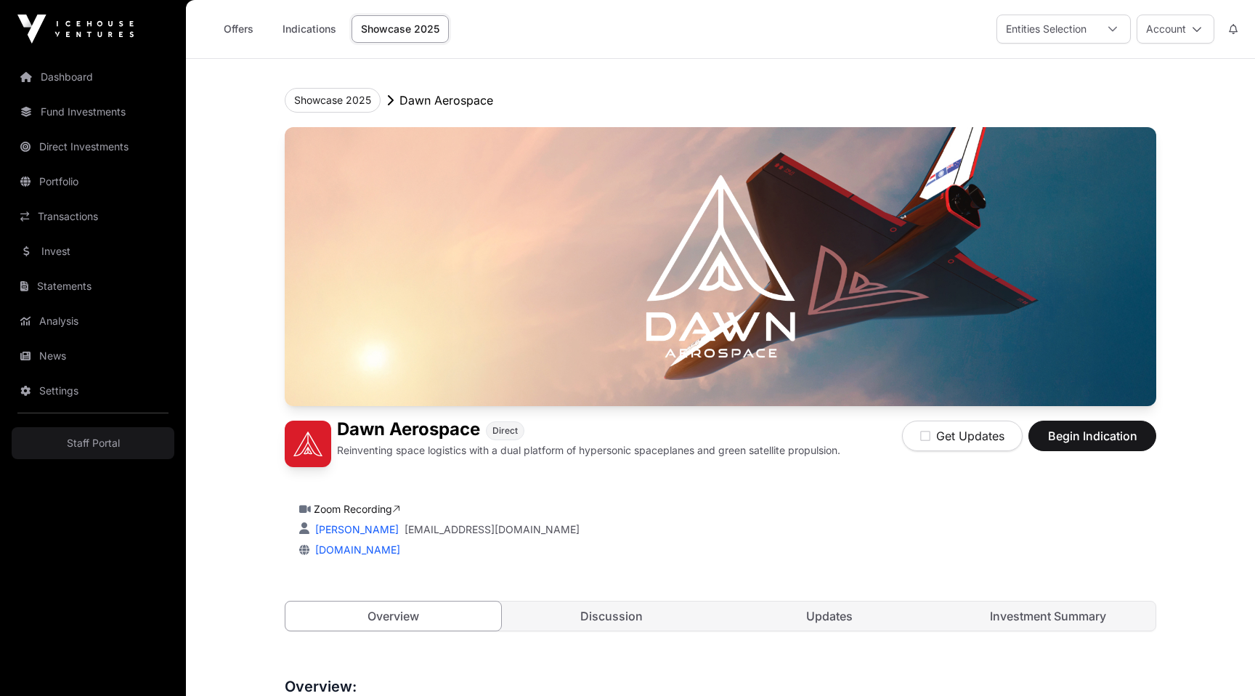
click at [574, 619] on link "Discussion" at bounding box center [612, 615] width 216 height 29
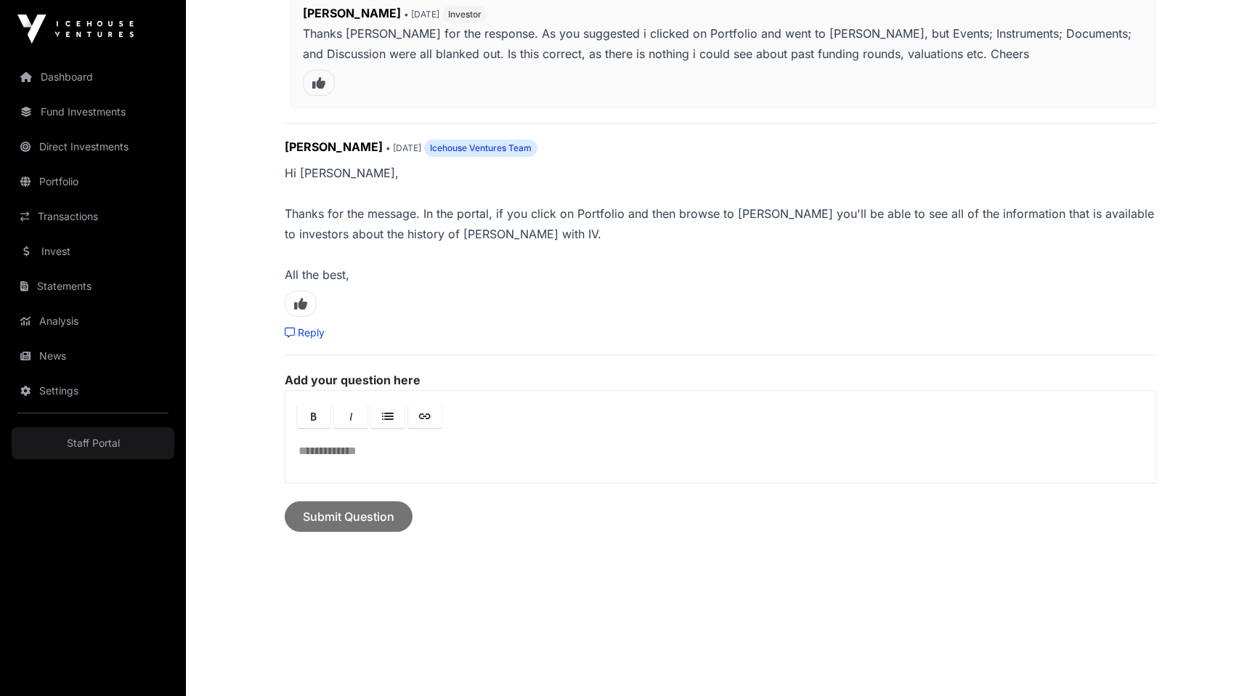
scroll to position [1228, 0]
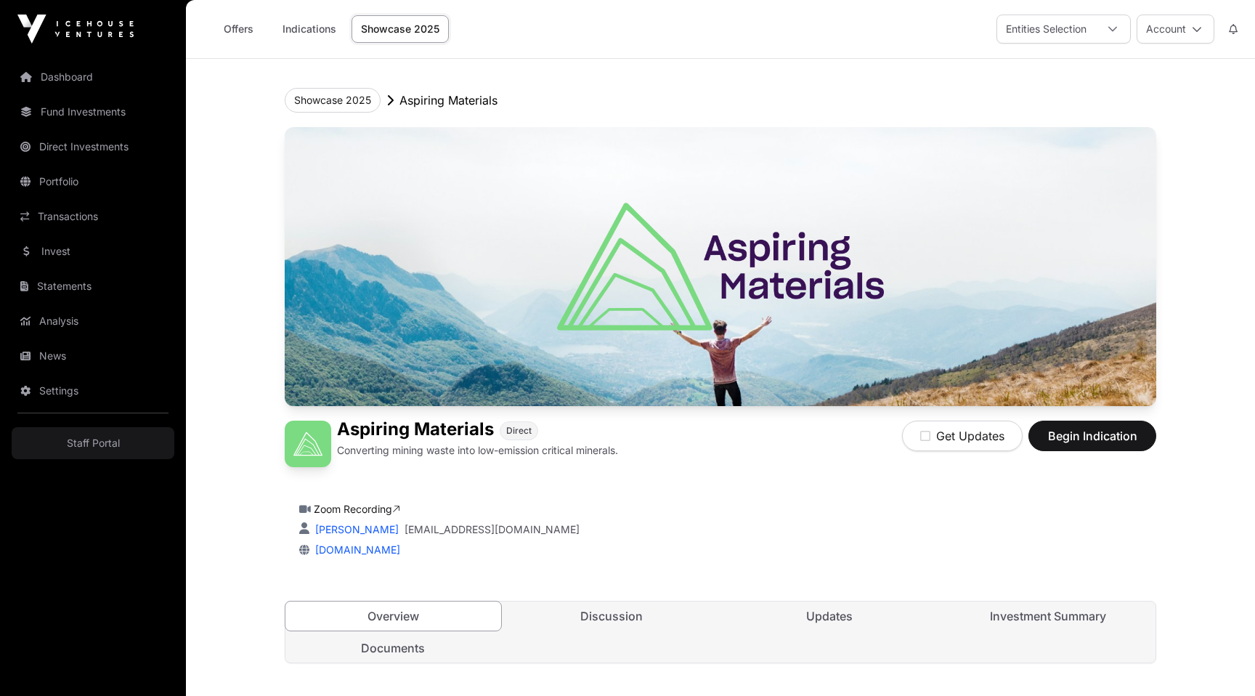
click at [665, 612] on link "Discussion" at bounding box center [612, 615] width 216 height 29
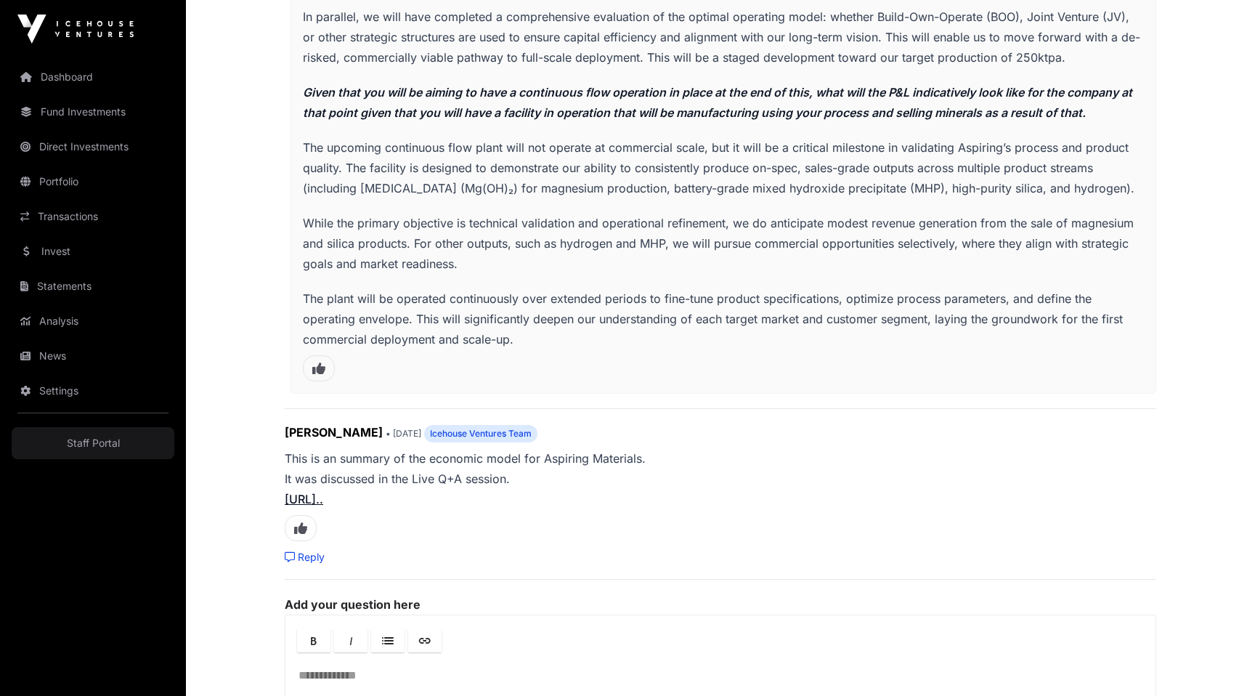
scroll to position [3644, 0]
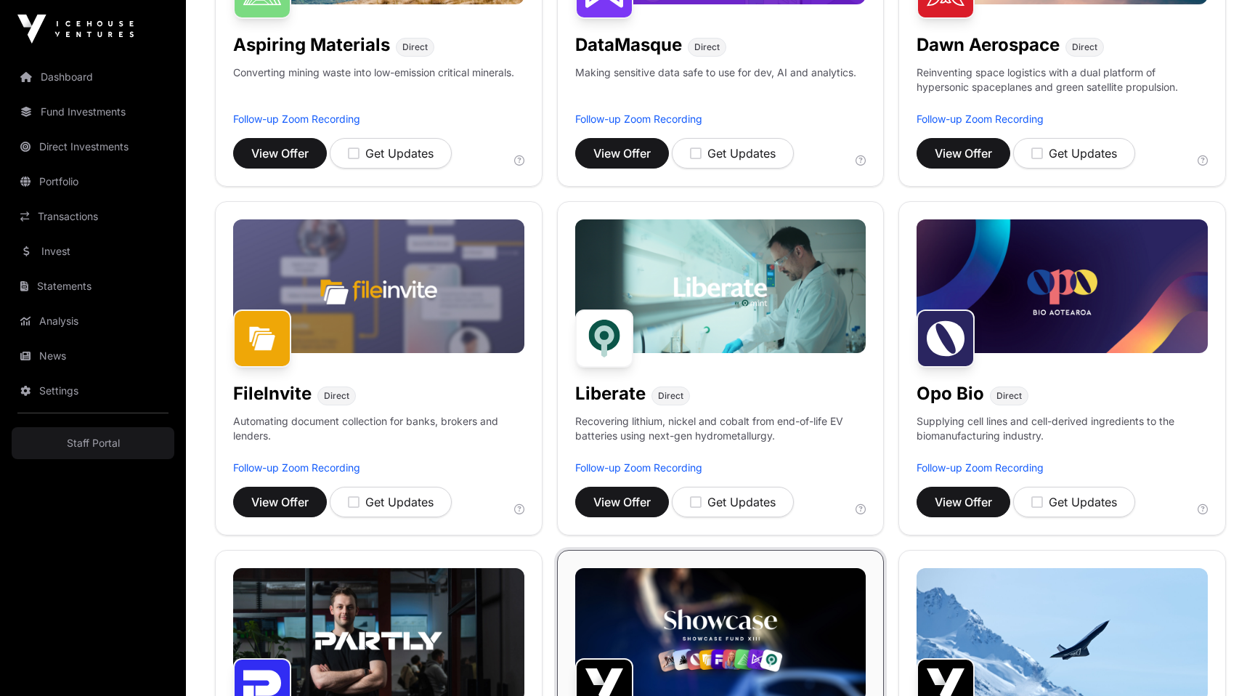
scroll to position [397, 0]
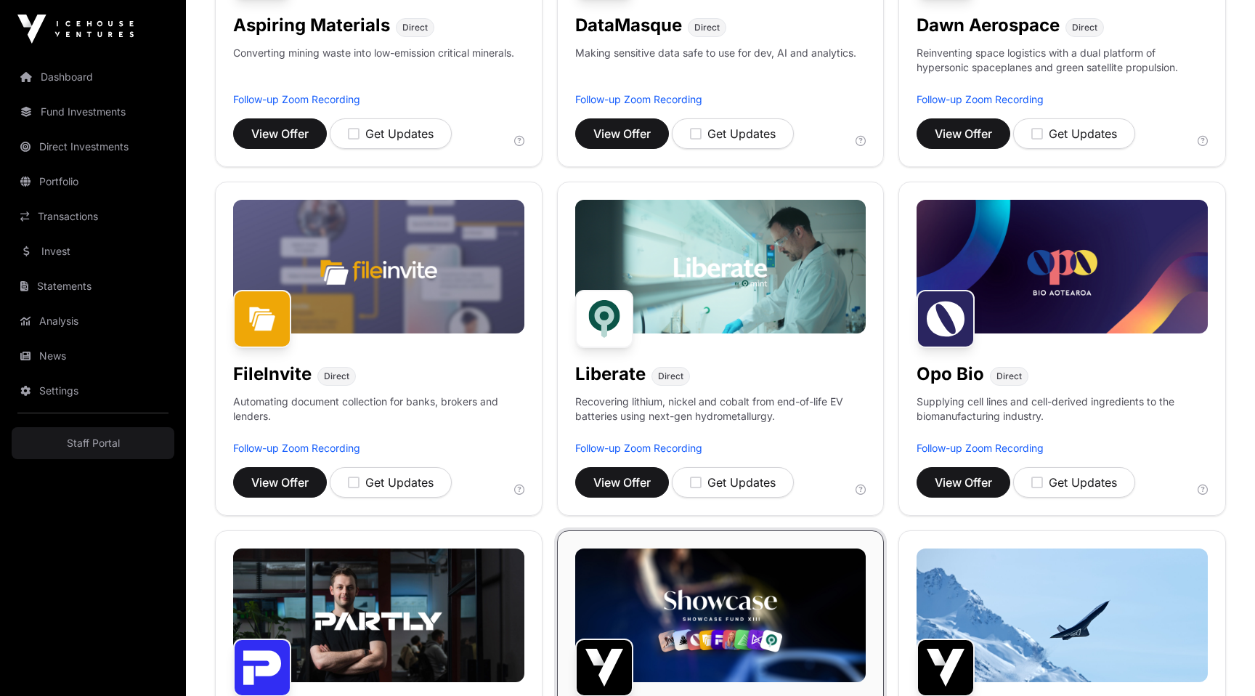
click at [1033, 258] on img at bounding box center [1062, 267] width 291 height 134
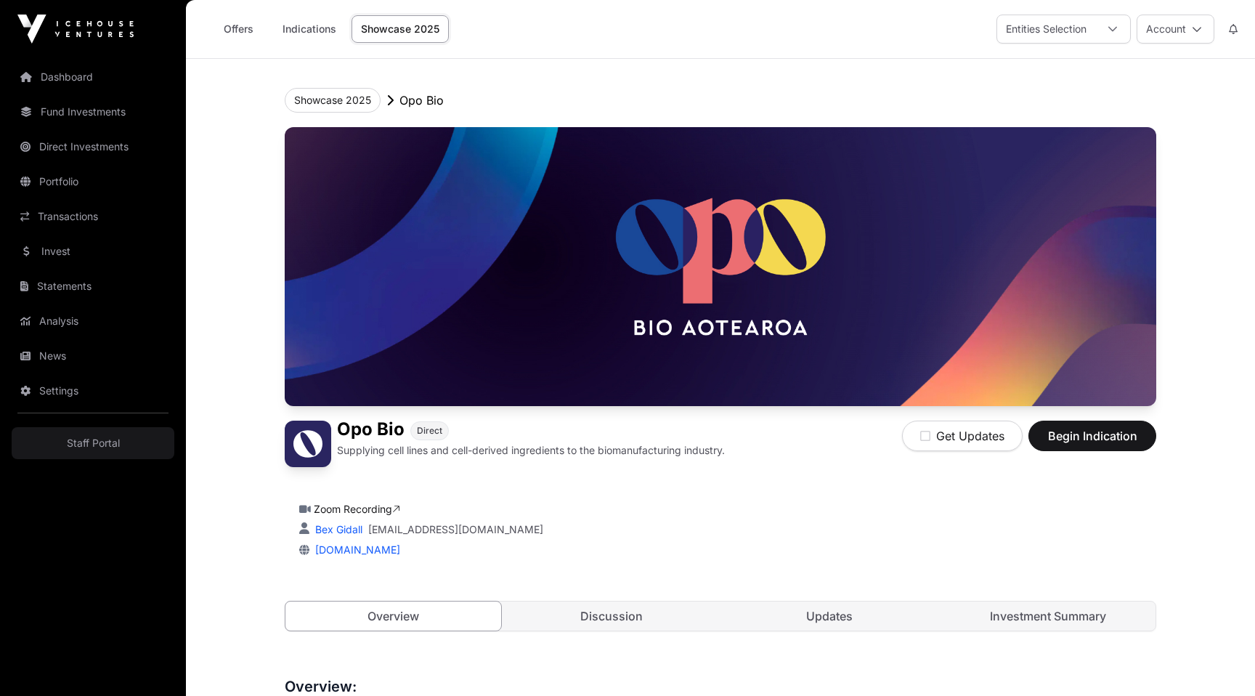
scroll to position [345, 0]
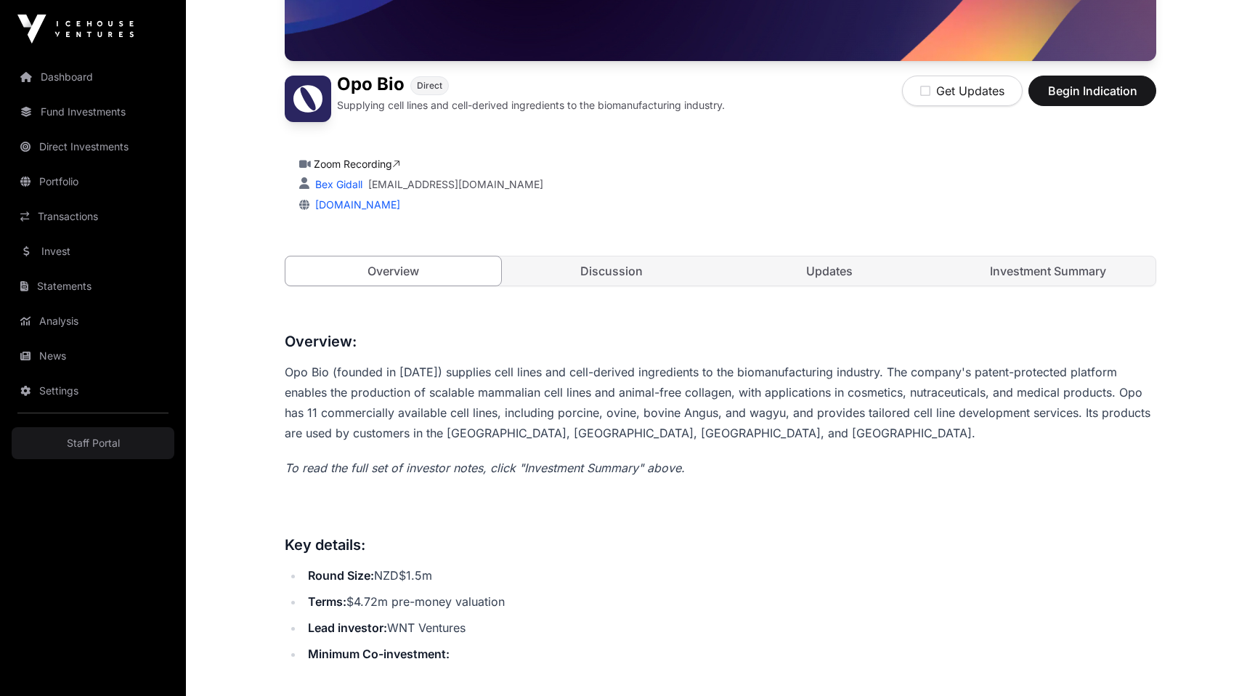
click at [622, 263] on link "Discussion" at bounding box center [612, 270] width 216 height 29
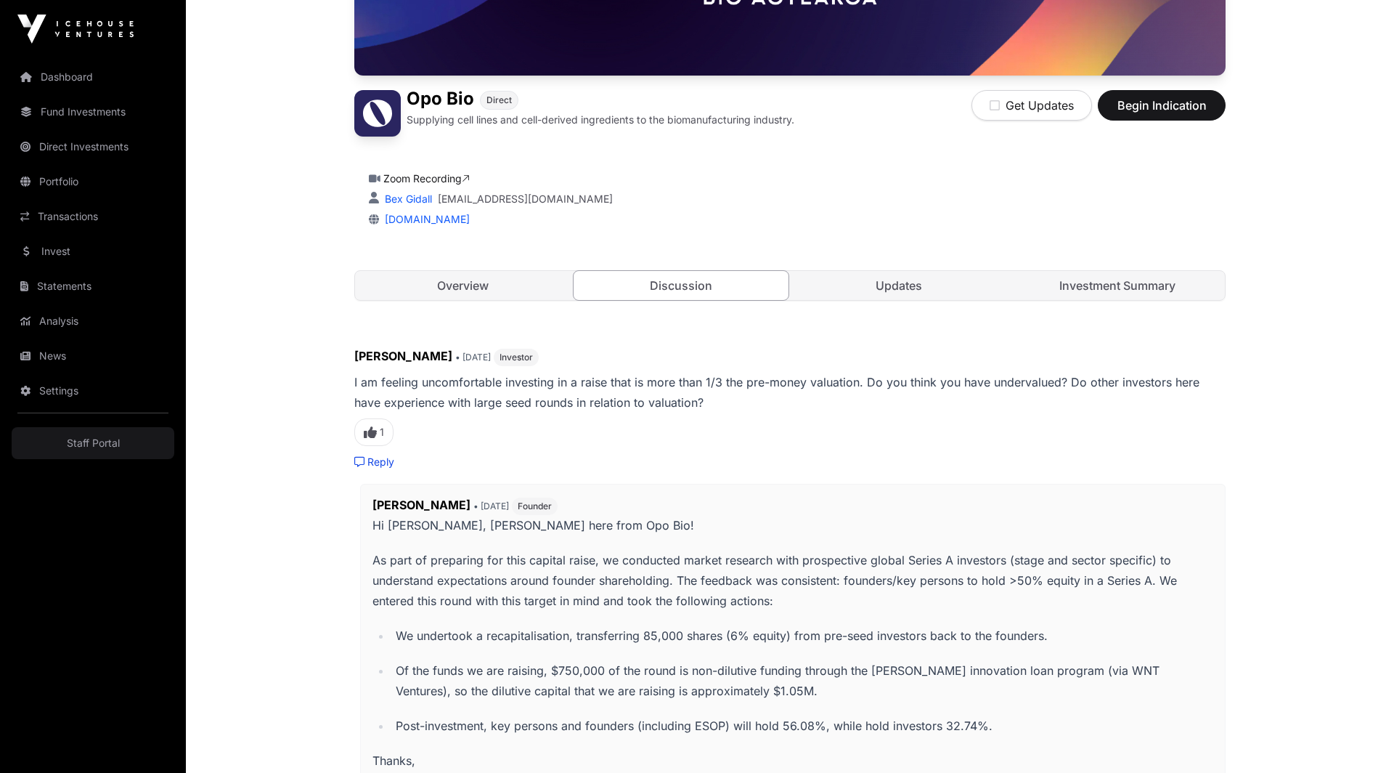
scroll to position [305, 0]
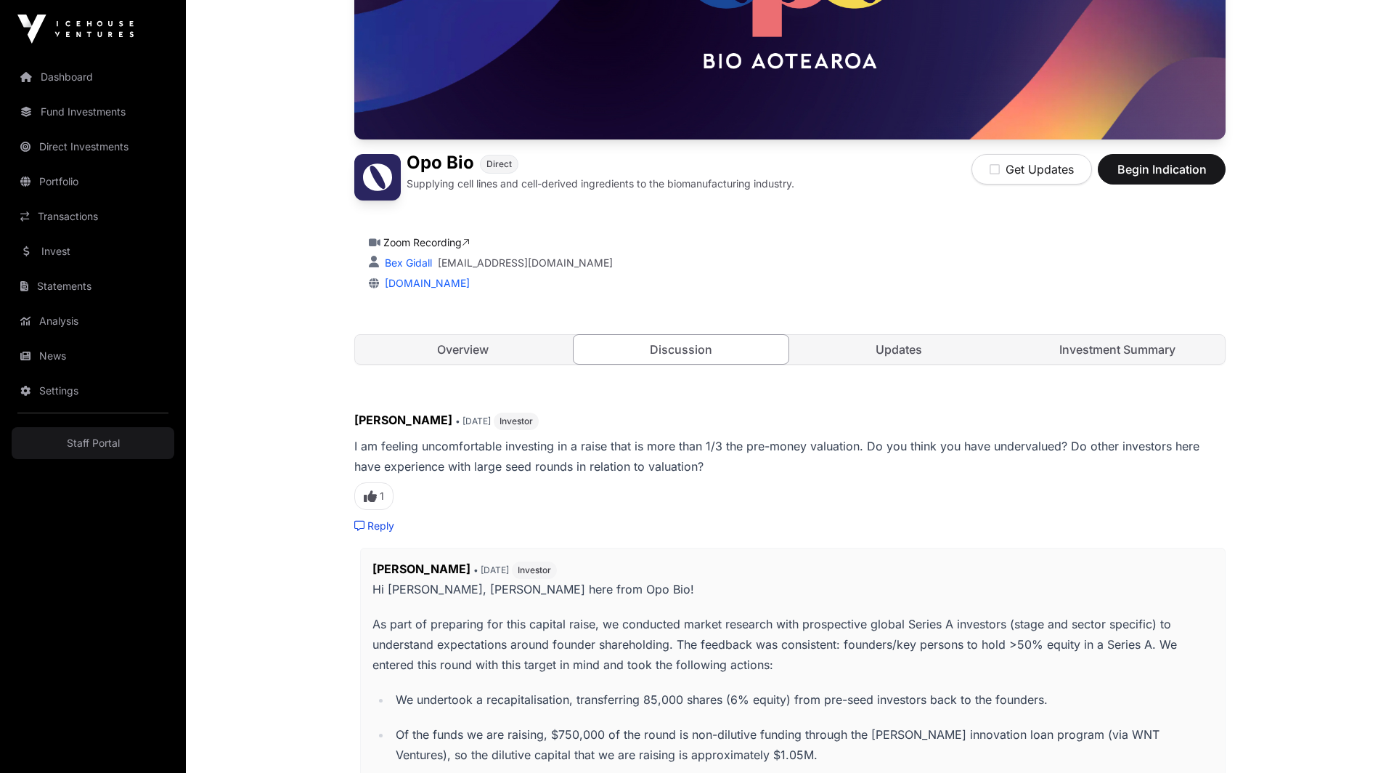
scroll to position [265, 0]
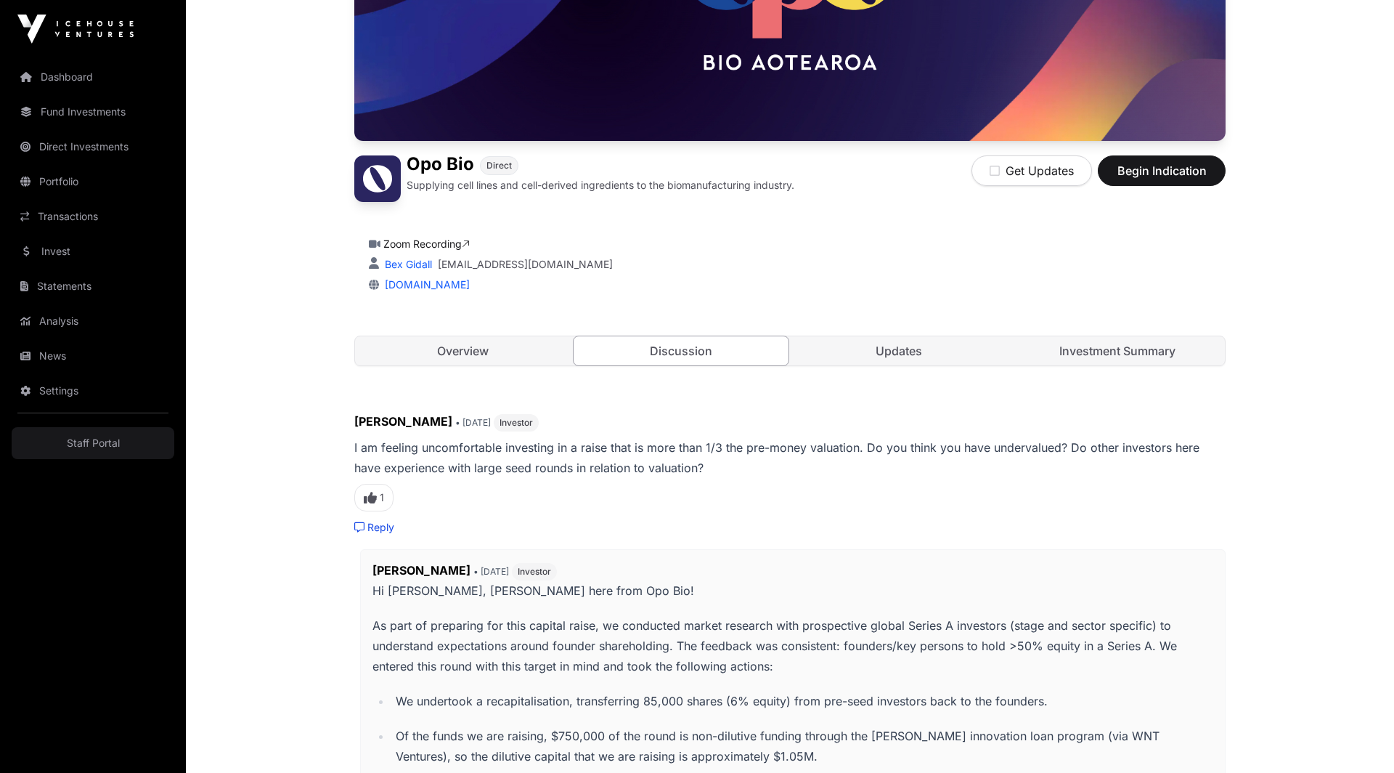
click at [329, 621] on div "Showcase 2025 Opo Bio Opo Bio Direct Supplying cell lines and cell-derived ingr…" at bounding box center [790, 489] width 930 height 1390
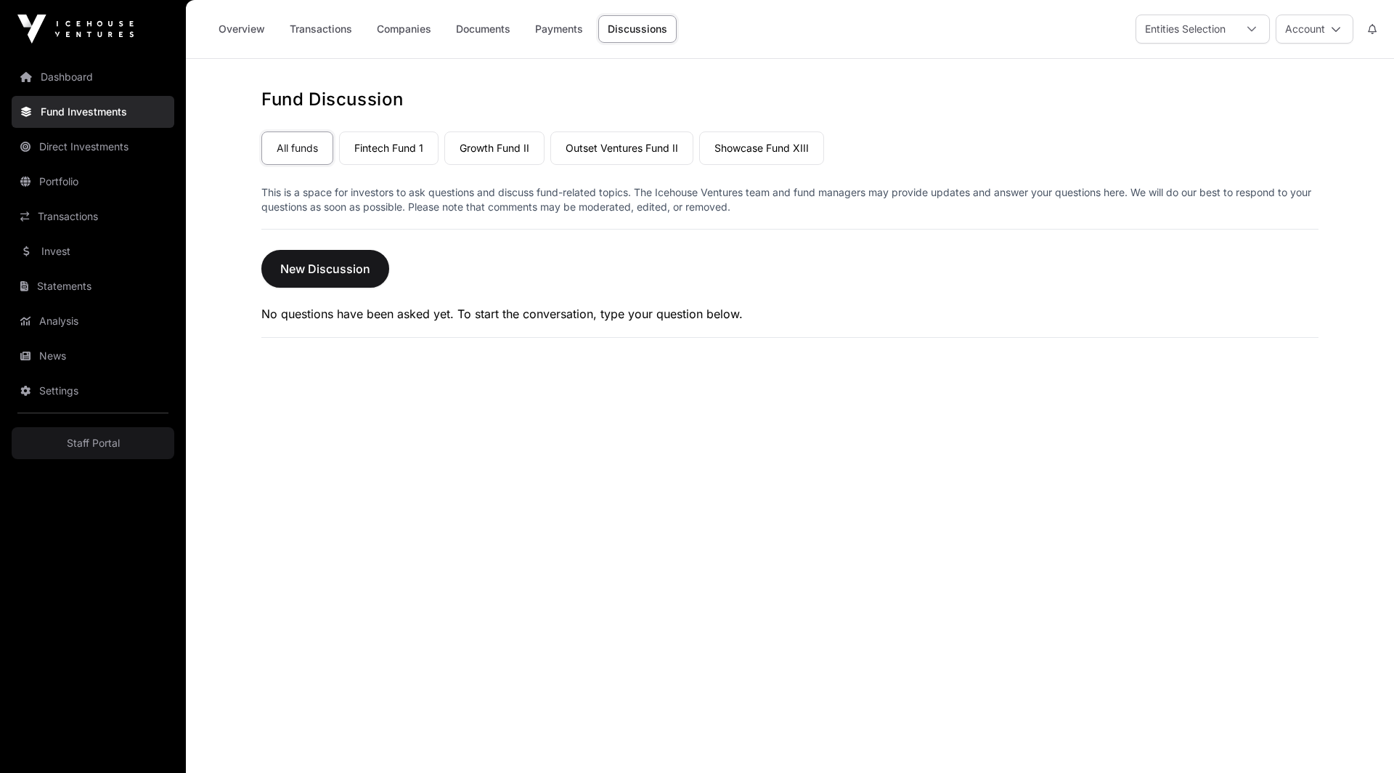
click at [75, 182] on link "Portfolio" at bounding box center [93, 182] width 163 height 32
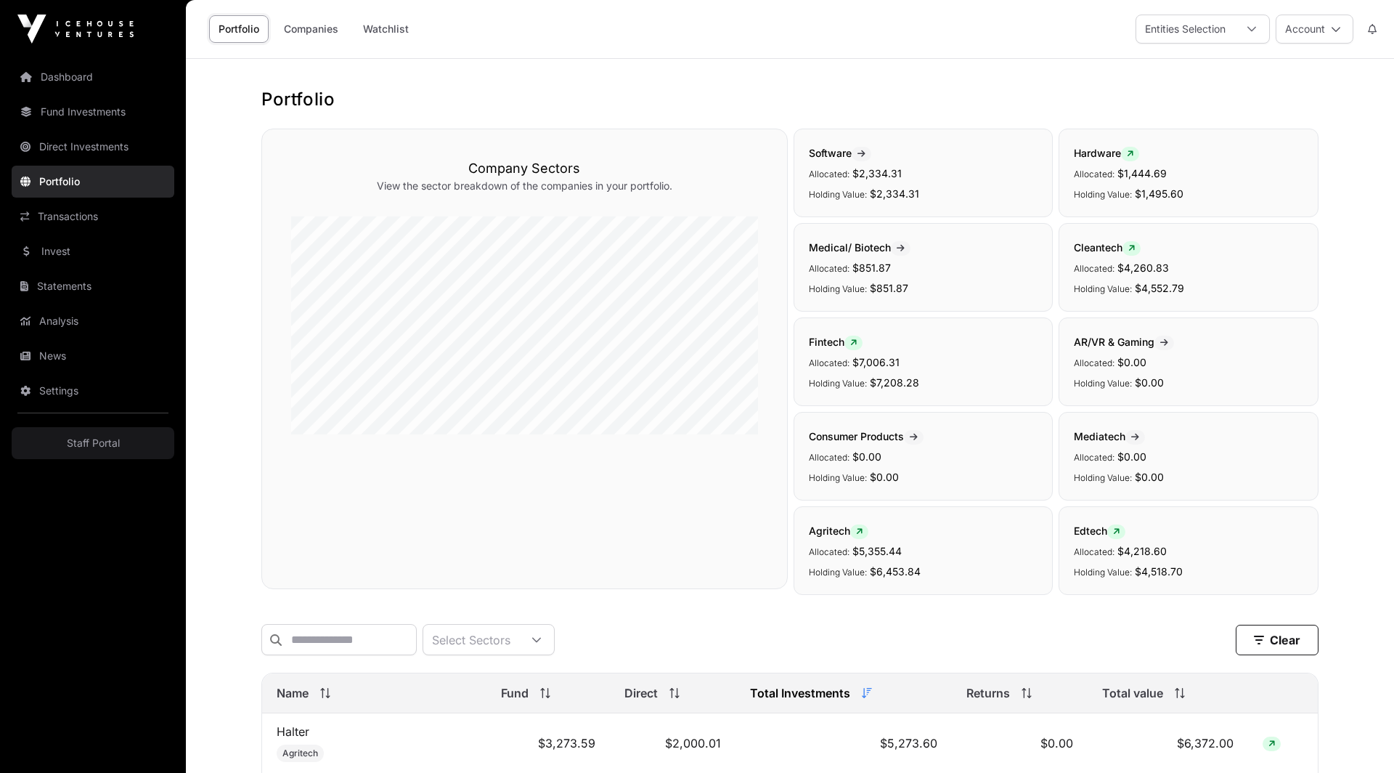
click at [70, 142] on link "Direct Investments" at bounding box center [93, 147] width 163 height 32
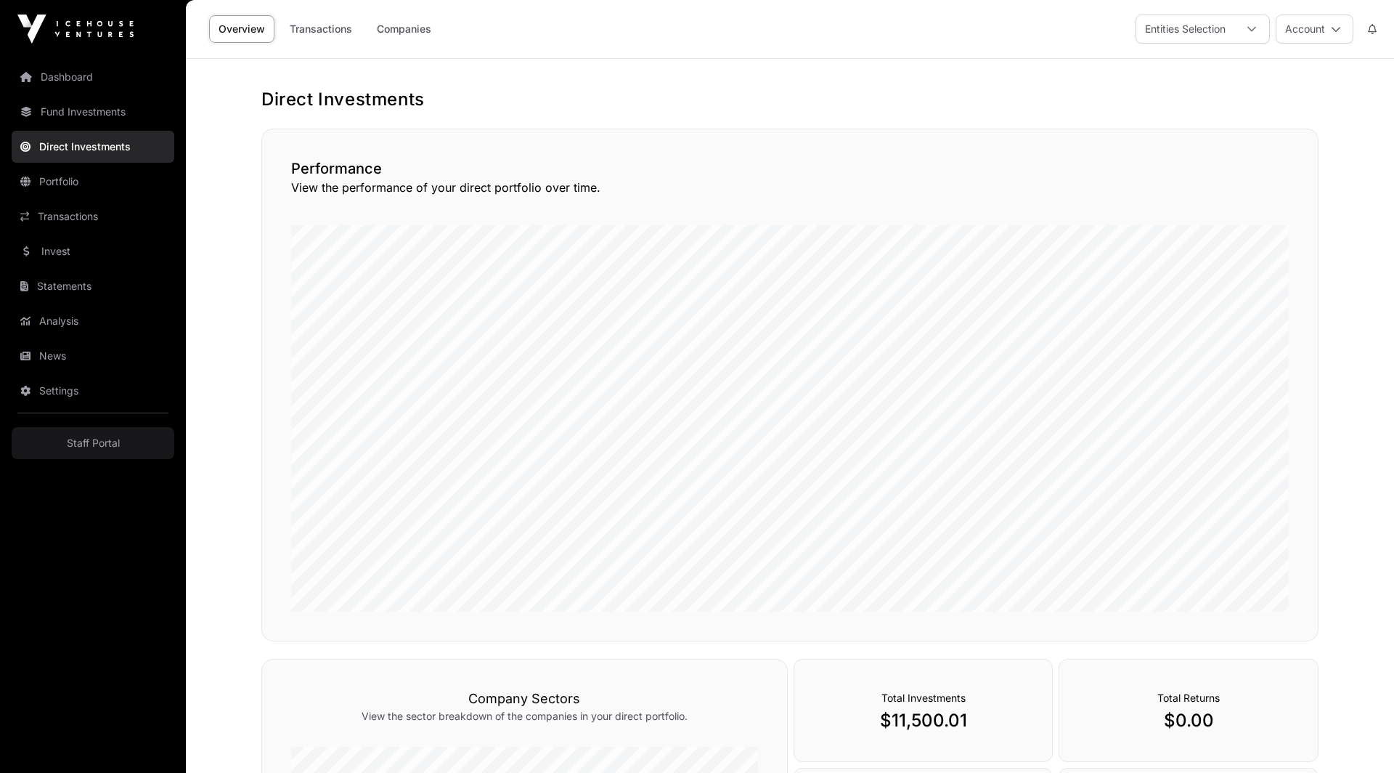
click at [60, 174] on link "Portfolio" at bounding box center [93, 182] width 163 height 32
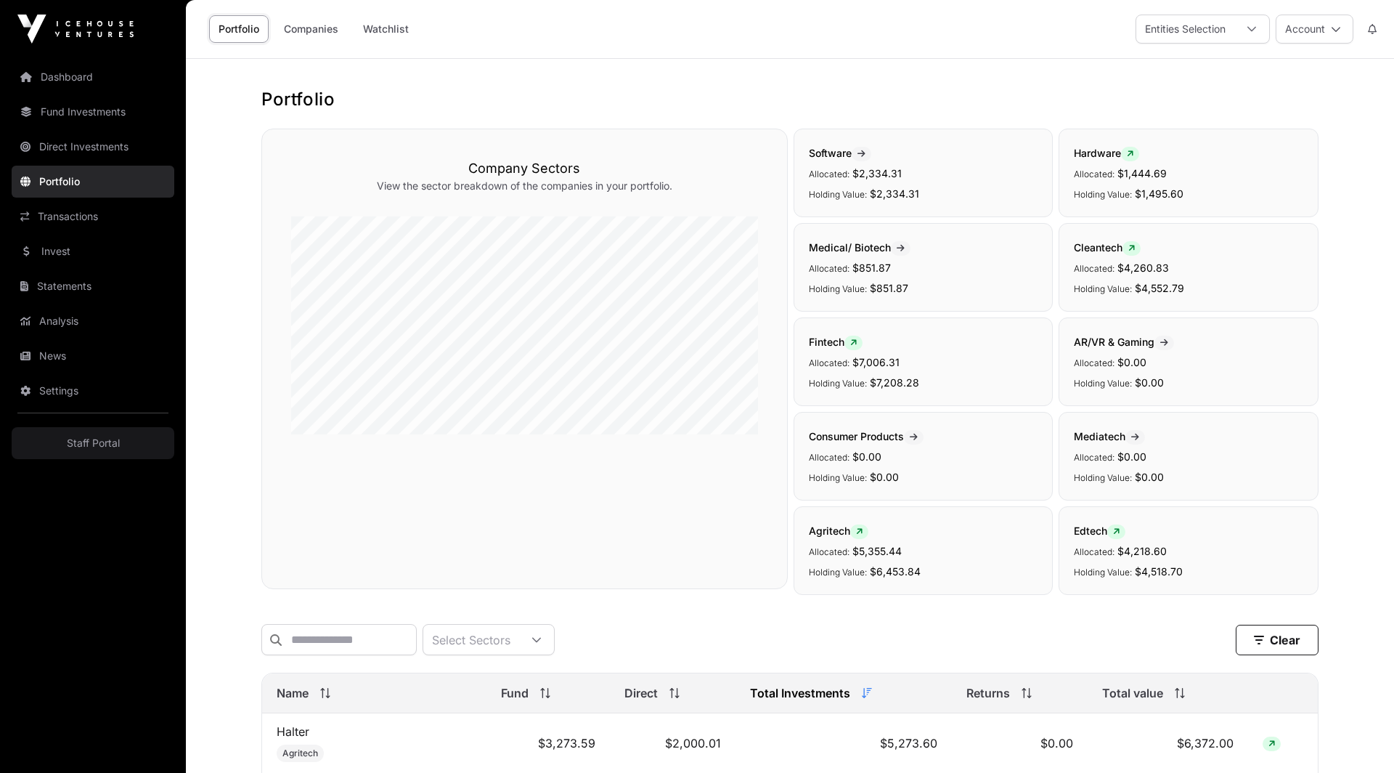
click at [65, 222] on link "Transactions" at bounding box center [93, 216] width 163 height 32
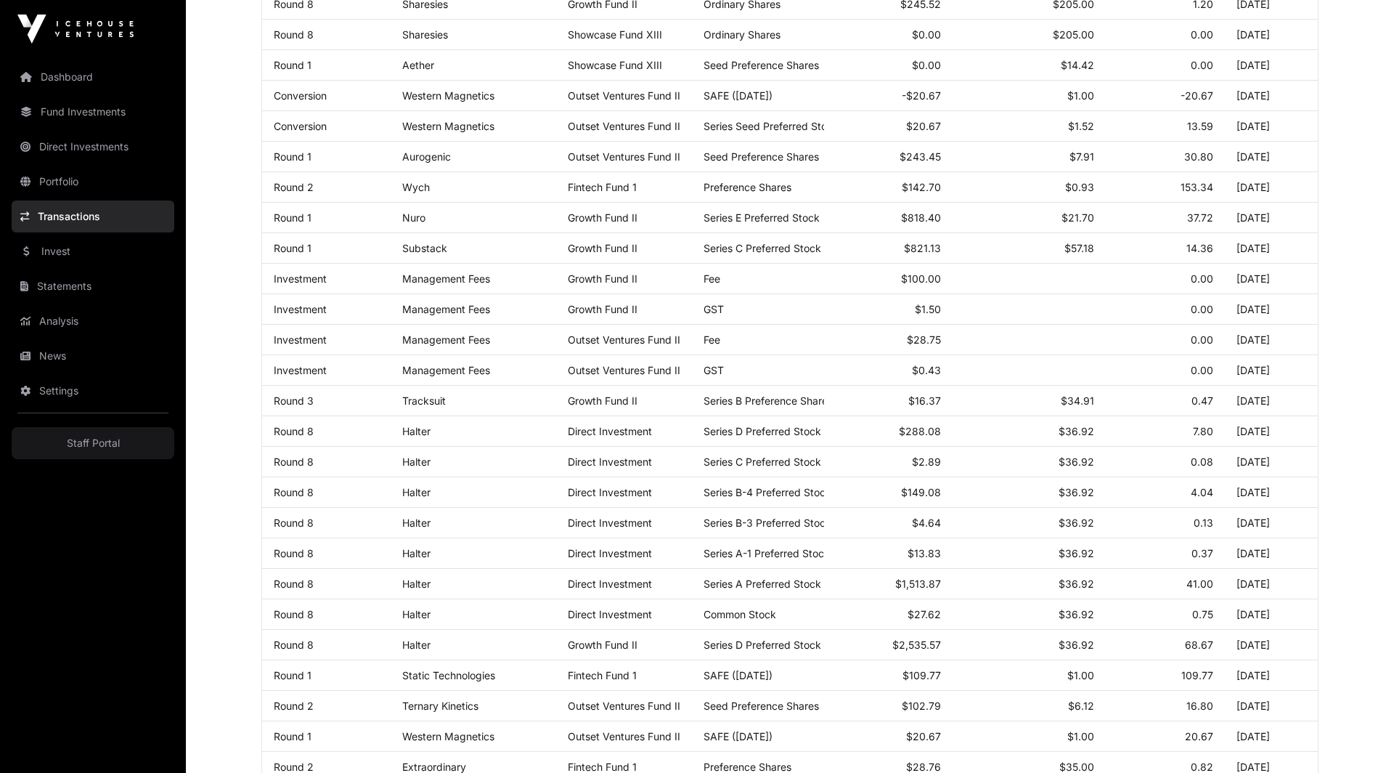
scroll to position [517, 0]
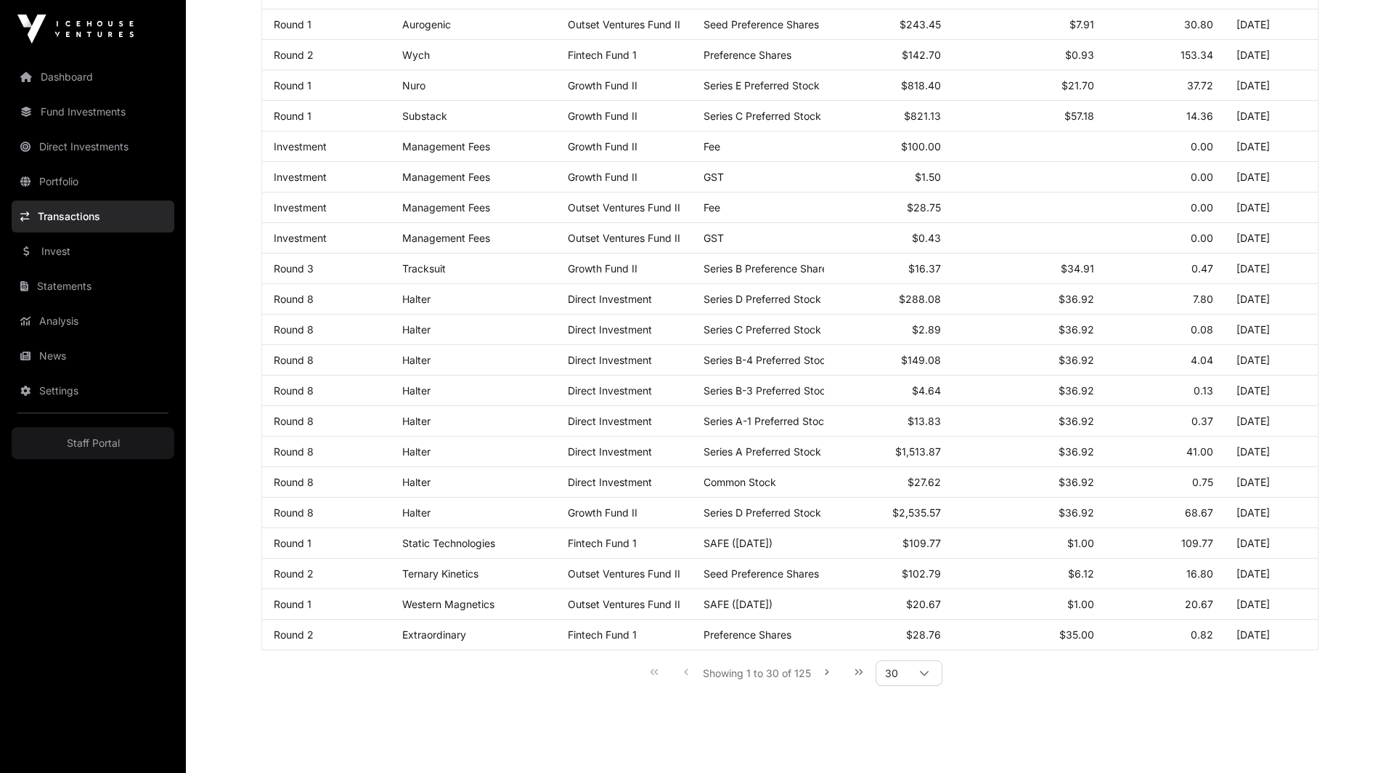
click at [419, 415] on link "Halter" at bounding box center [416, 421] width 28 height 12
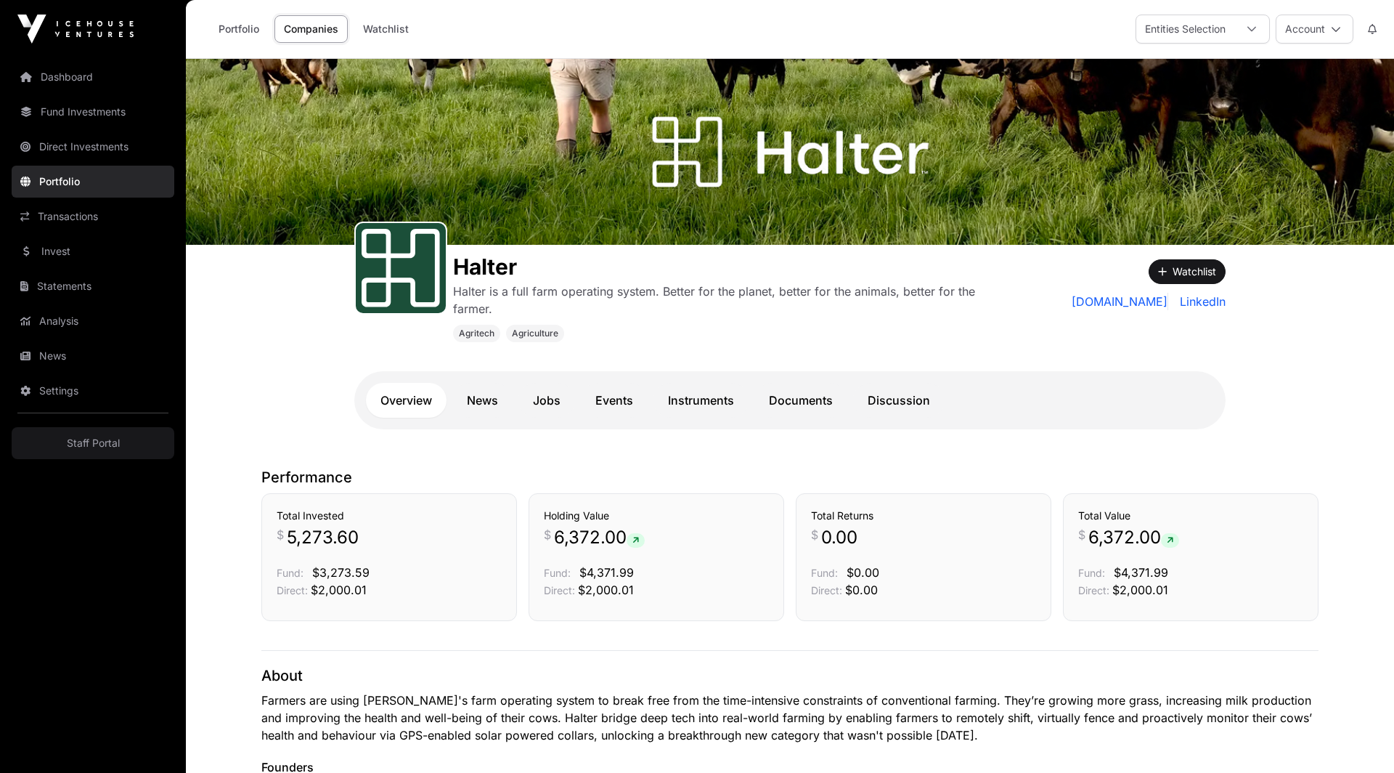
click at [918, 396] on link "Discussion" at bounding box center [899, 400] width 92 height 35
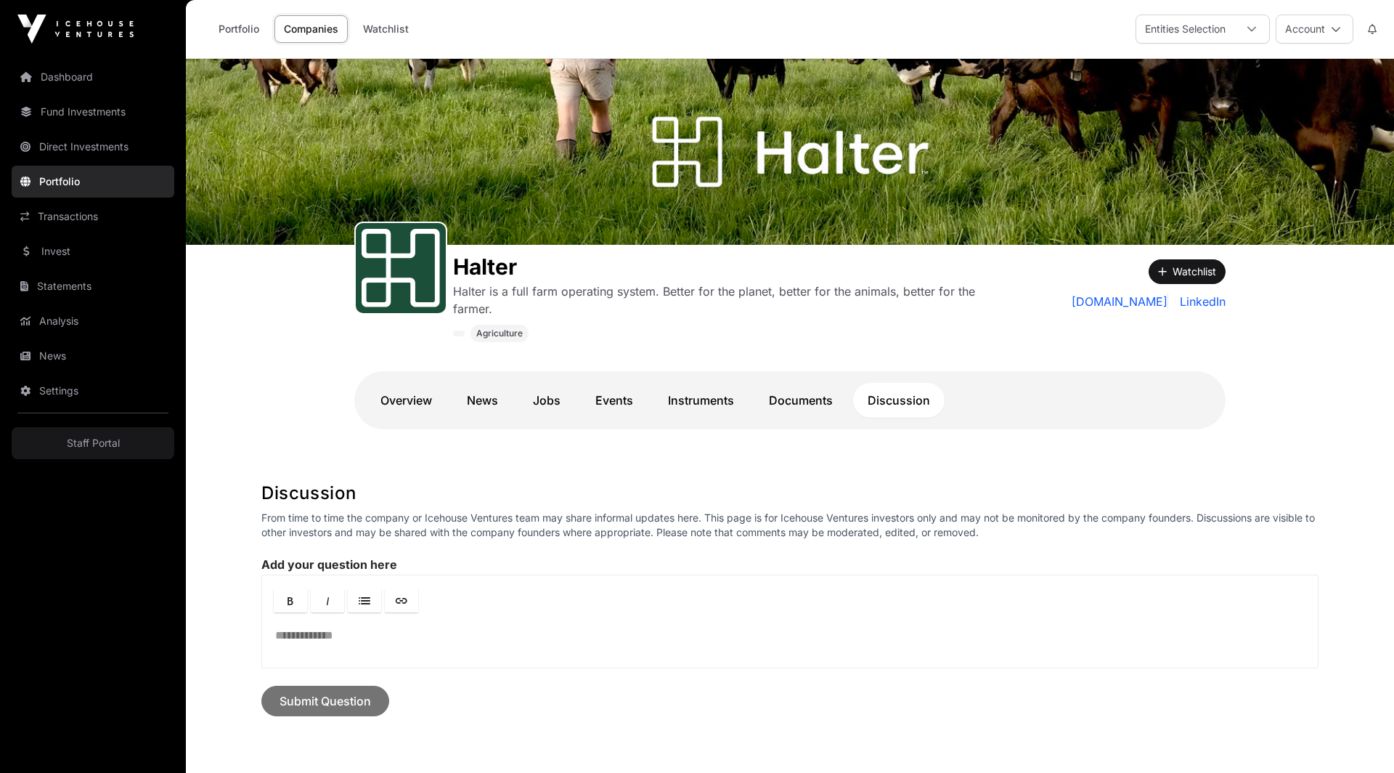
scroll to position [120, 0]
